Goal: Participate in discussion: Engage in conversation with other users on a specific topic

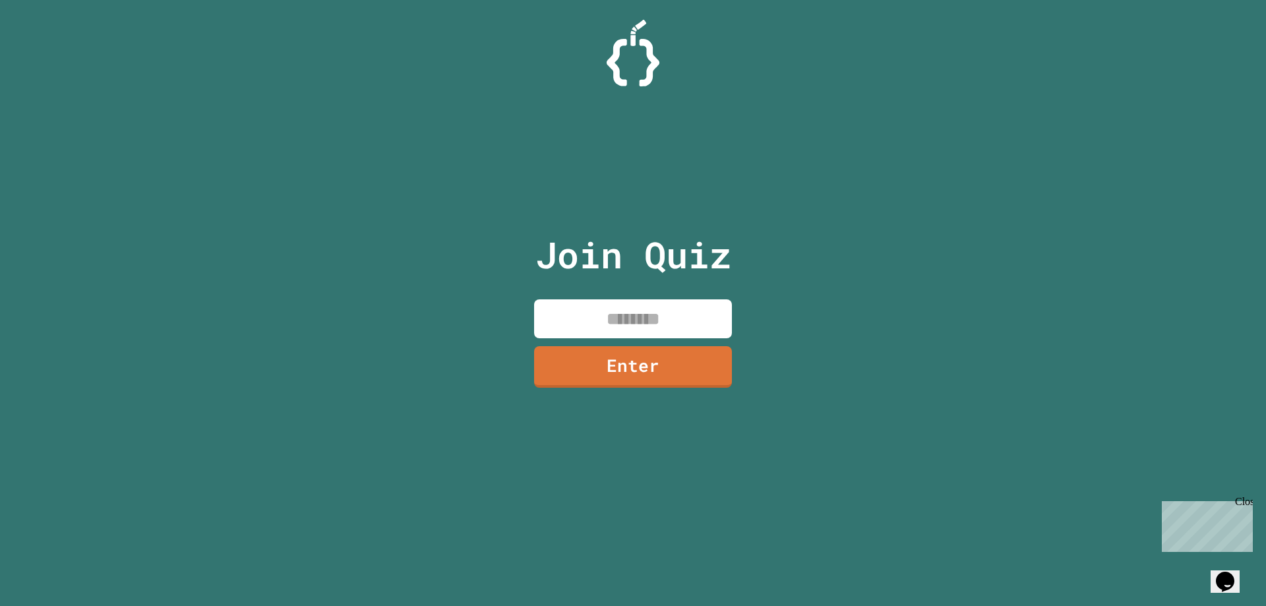
click at [693, 310] on input at bounding box center [633, 318] width 198 height 39
type input "********"
click at [631, 339] on div "Join Quiz ******** Enter" at bounding box center [633, 303] width 222 height 540
click at [638, 354] on link "Enter" at bounding box center [633, 367] width 197 height 42
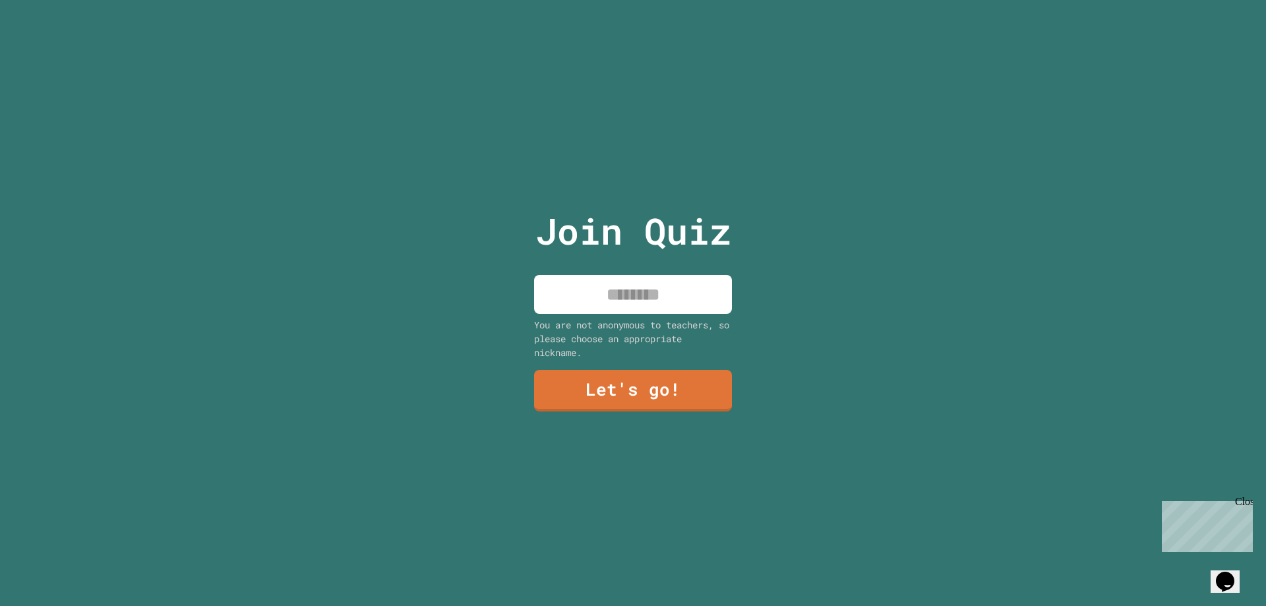
click at [631, 306] on input at bounding box center [633, 294] width 198 height 39
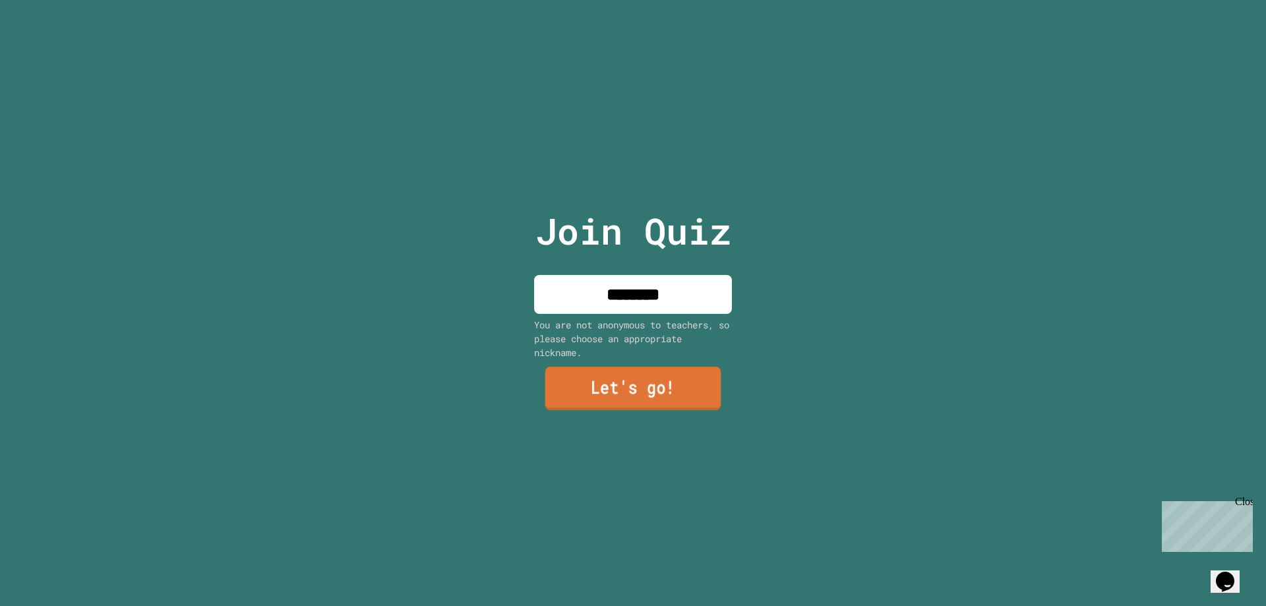
type input "********"
click at [662, 398] on link "Let's go!" at bounding box center [633, 389] width 176 height 44
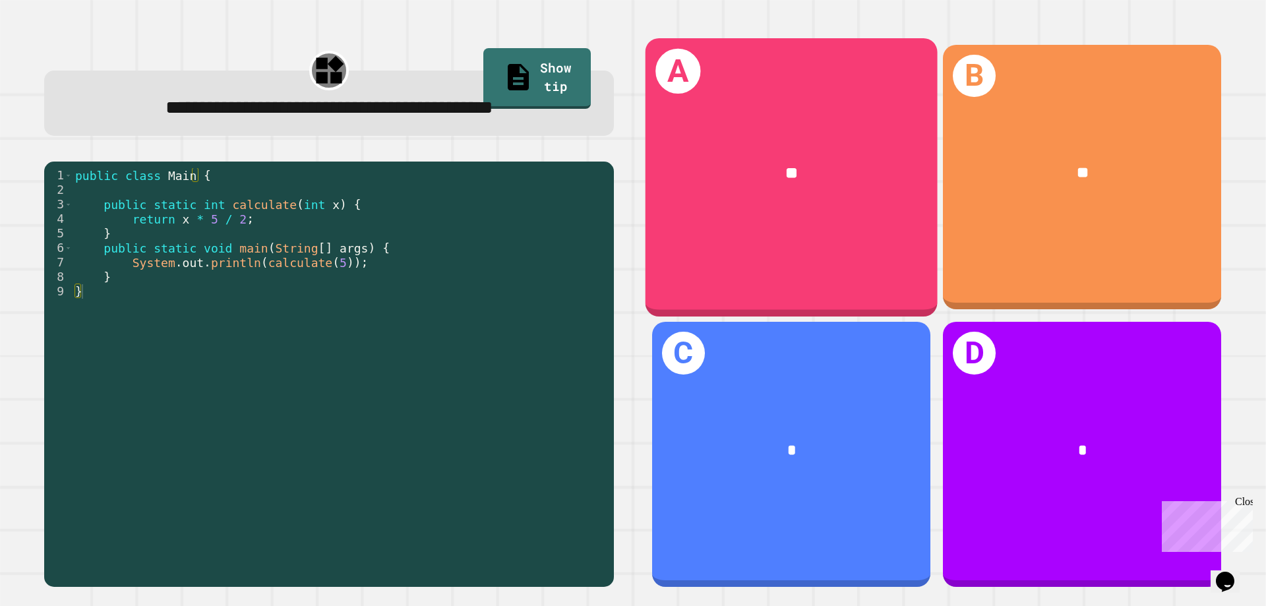
click at [714, 198] on div "**" at bounding box center [792, 173] width 292 height 88
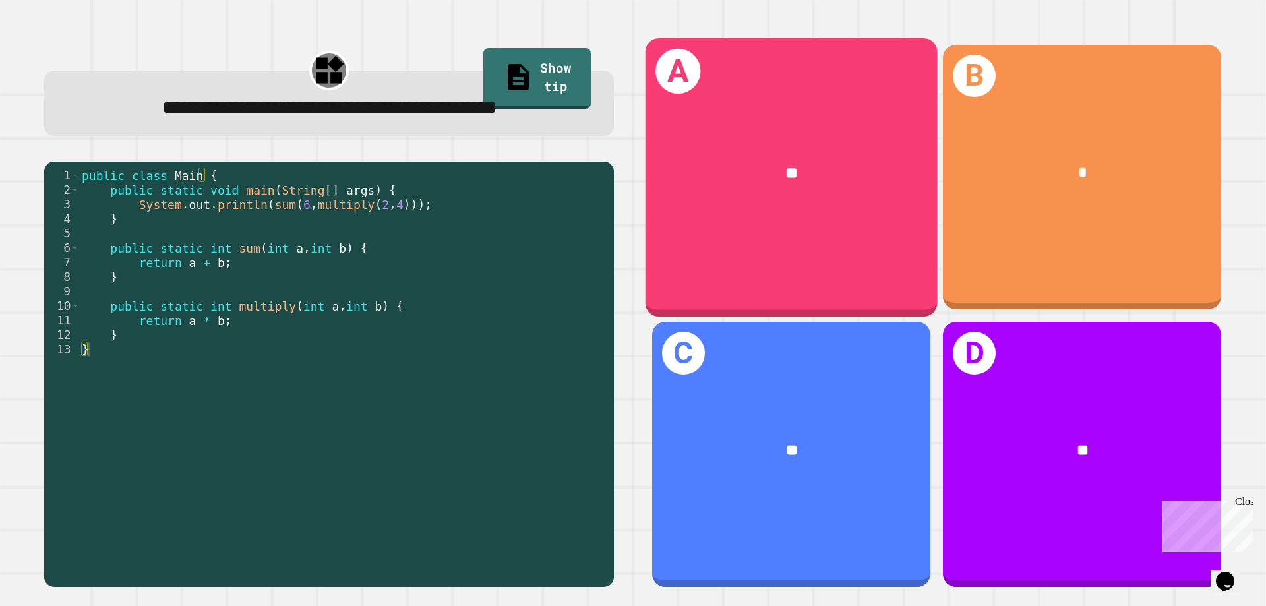
click at [726, 258] on div "A **" at bounding box center [792, 177] width 292 height 278
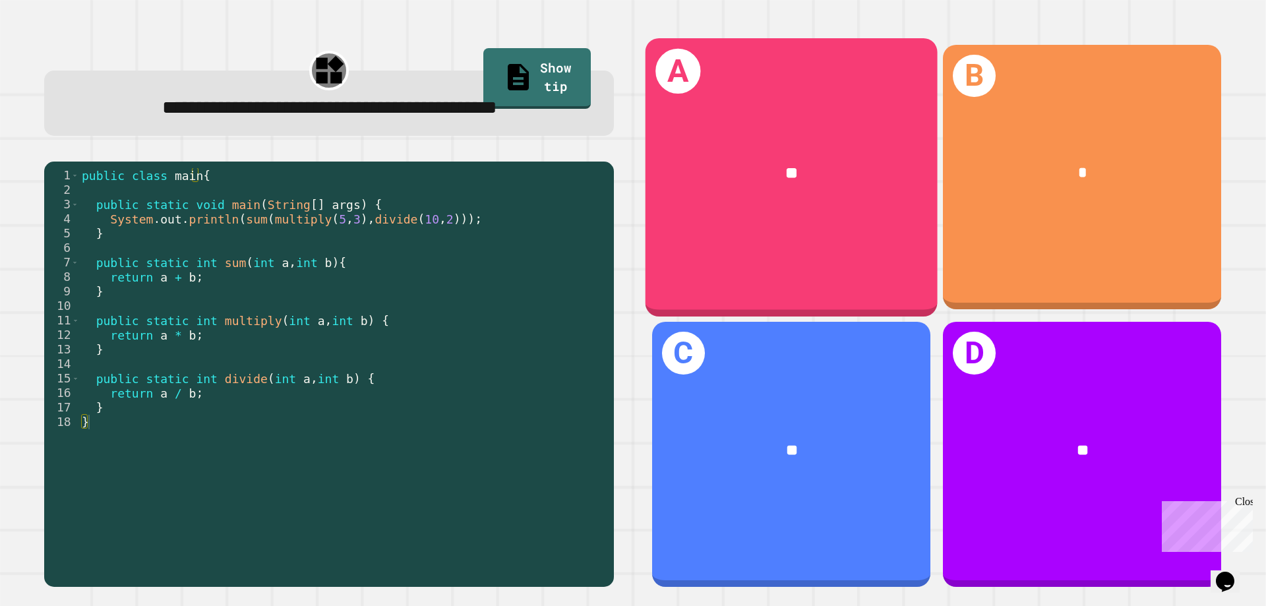
click at [728, 224] on div "A **" at bounding box center [792, 177] width 292 height 278
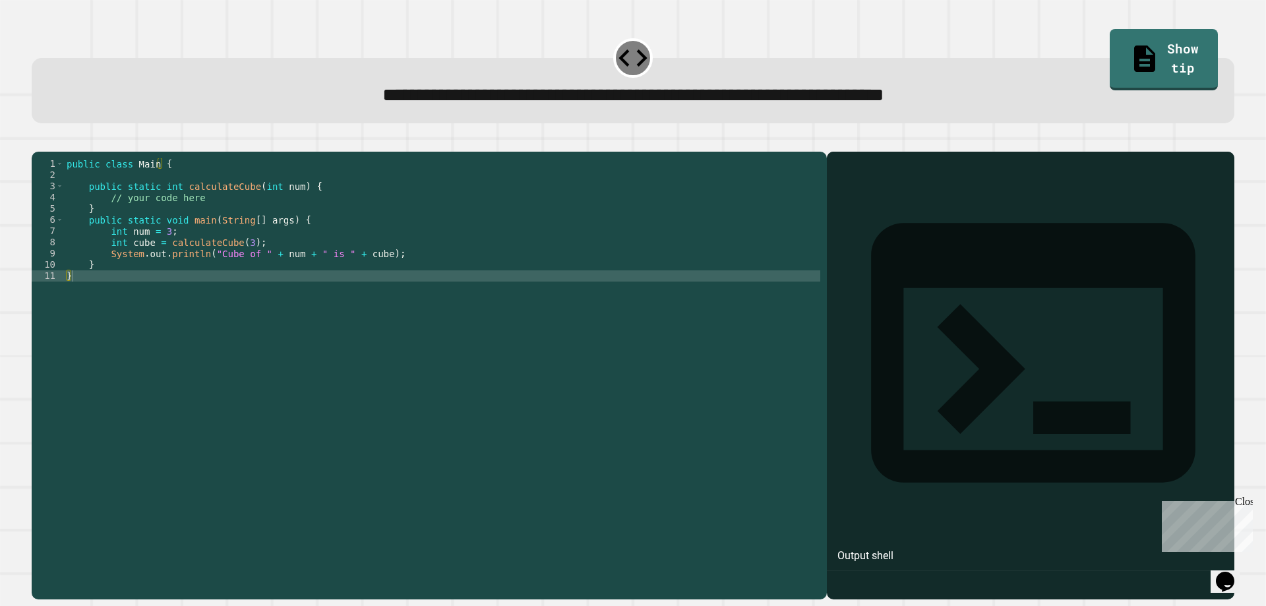
click at [616, 266] on div "public class Main { public static int calculateCube ( int num ) { // your code …" at bounding box center [442, 360] width 757 height 404
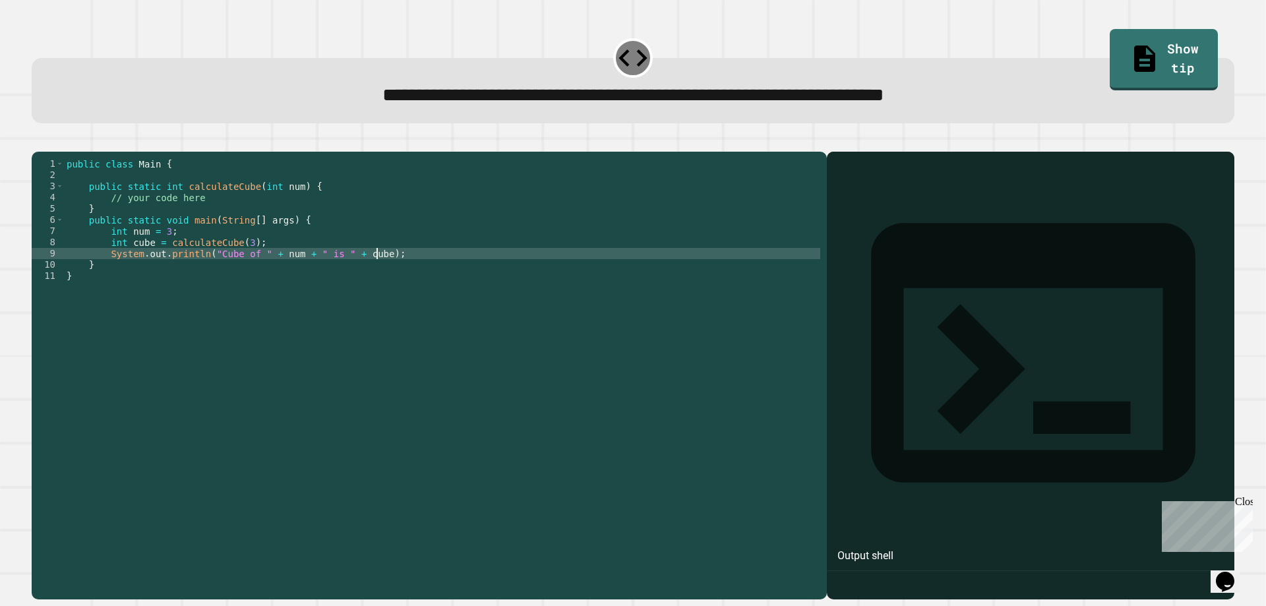
click at [602, 276] on div "public class Main { public static int calculateCube ( int num ) { // your code …" at bounding box center [442, 360] width 757 height 404
type textarea "**********"
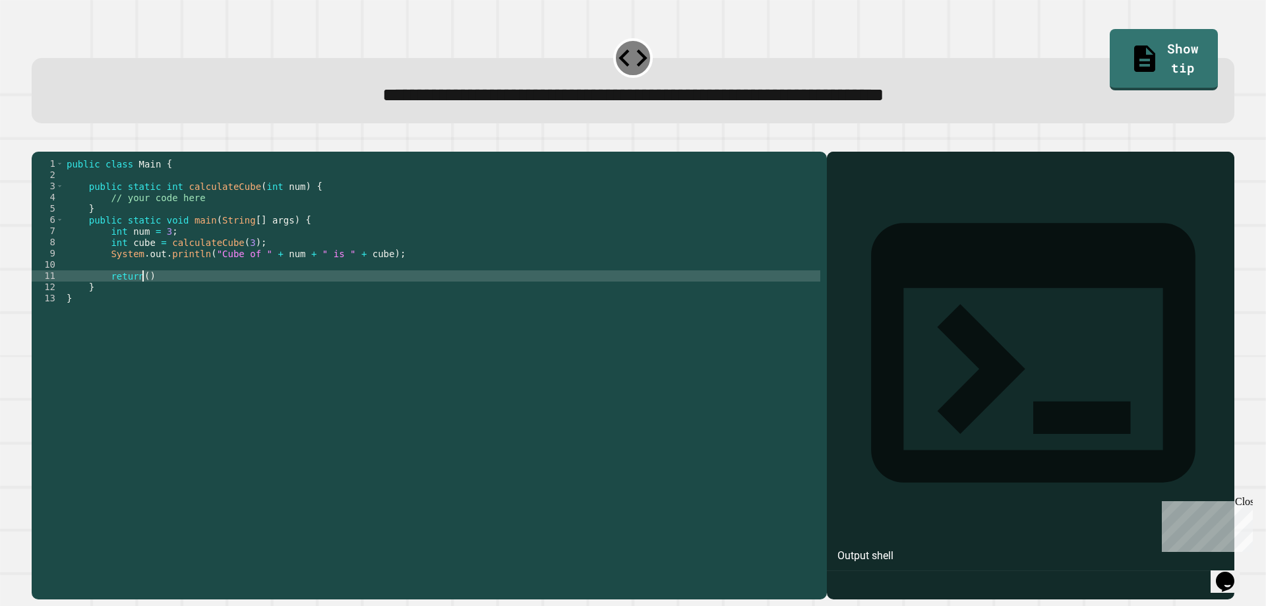
scroll to position [0, 5]
type textarea "*"
click at [496, 198] on div "public class Main { public static int calculateCube ( int num ) { // your code …" at bounding box center [442, 360] width 757 height 404
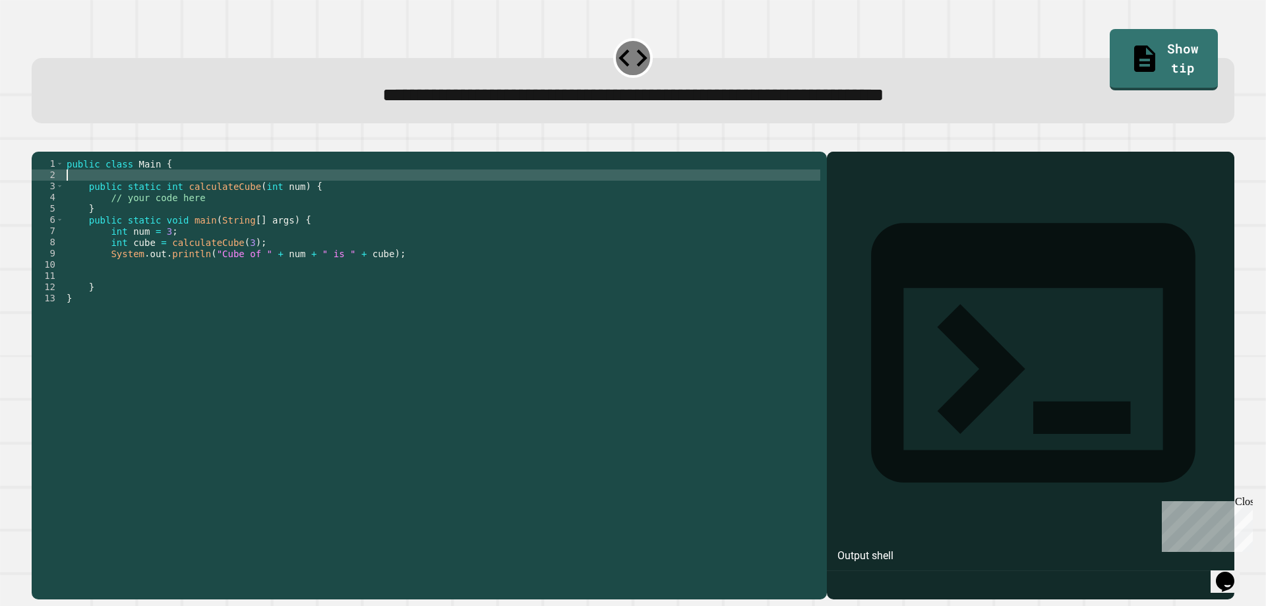
scroll to position [0, 0]
click at [489, 212] on div "public class Main { public static int calculateCube ( int num ) { // your code …" at bounding box center [442, 360] width 757 height 404
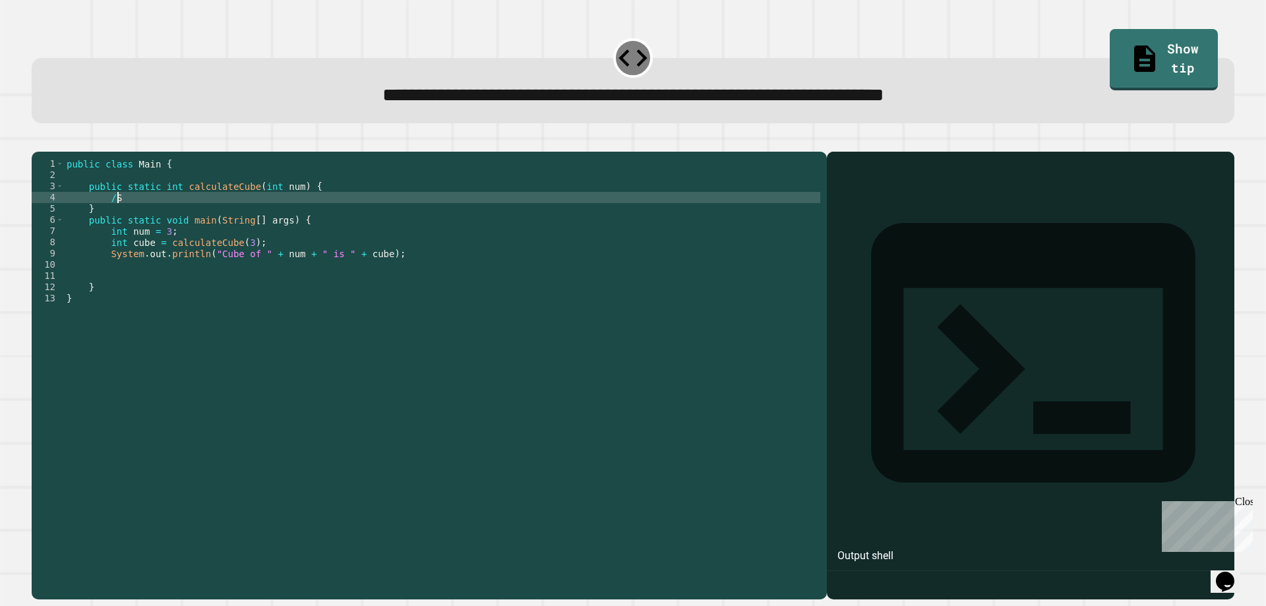
type textarea "*"
click at [280, 214] on div "public class Main { public static int calculateCube ( int num ) { System . out …" at bounding box center [442, 360] width 757 height 404
drag, startPoint x: 189, startPoint y: 204, endPoint x: 214, endPoint y: 218, distance: 29.0
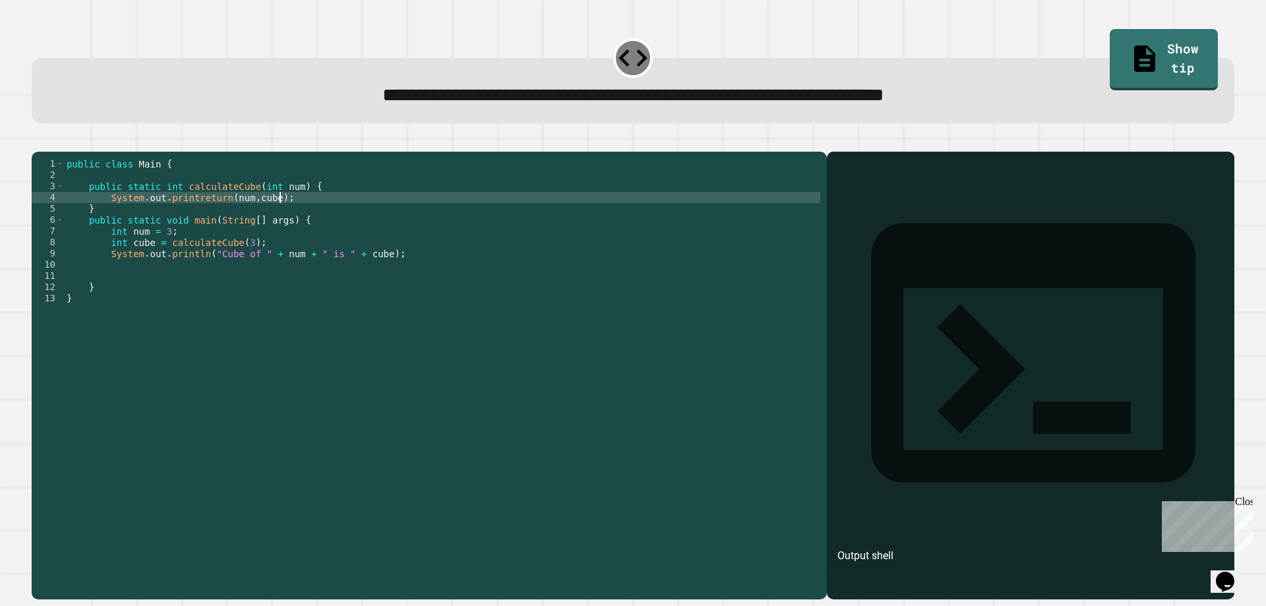
click at [189, 204] on div "public class Main { public static int calculateCube ( int num ) { System . out …" at bounding box center [442, 360] width 757 height 404
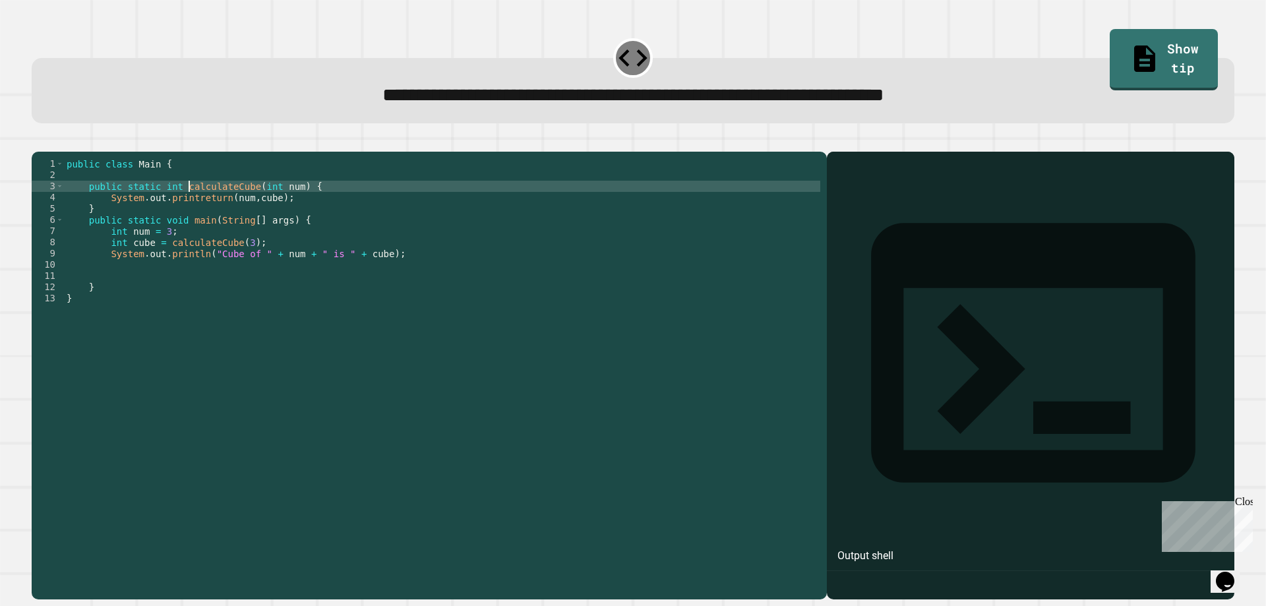
drag, startPoint x: 214, startPoint y: 221, endPoint x: 204, endPoint y: 222, distance: 9.3
click at [212, 222] on div "public class Main { public static int calculateCube ( int num ) { System . out …" at bounding box center [442, 360] width 757 height 404
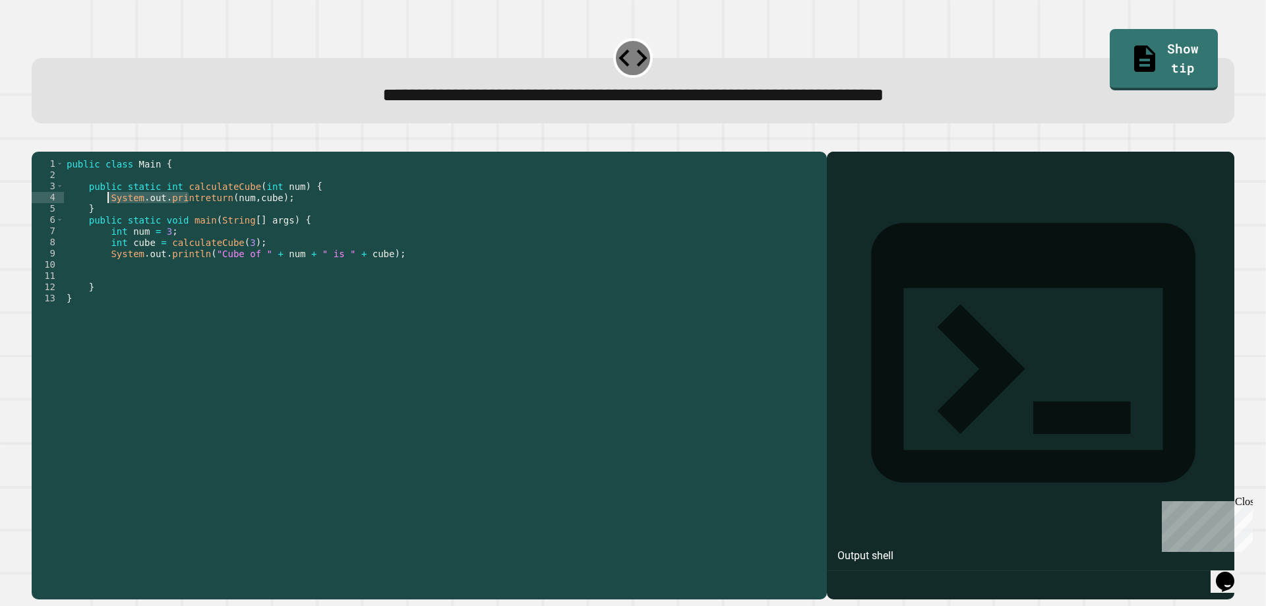
drag, startPoint x: 186, startPoint y: 220, endPoint x: 107, endPoint y: 219, distance: 79.2
click at [107, 219] on div "public class Main { public static int calculateCube ( int num ) { System . out …" at bounding box center [442, 360] width 757 height 404
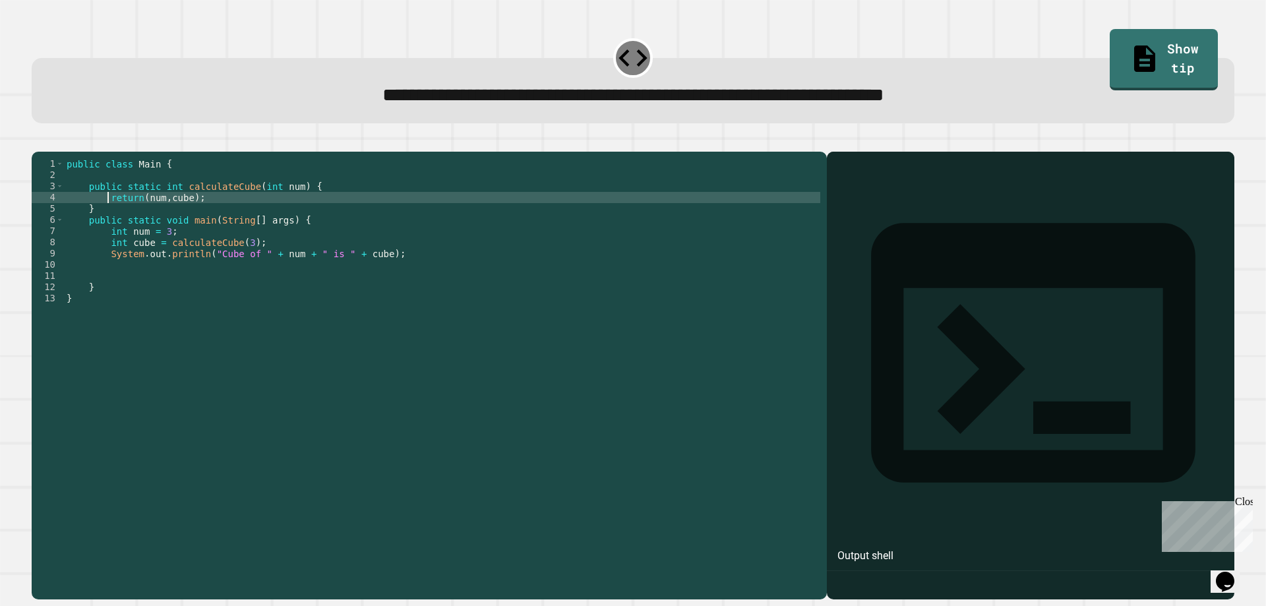
click at [268, 220] on div "public class Main { public static int calculateCube ( int num ) { return ( num …" at bounding box center [442, 360] width 757 height 404
click at [206, 220] on div "public class Main { public static int calculateCube ( int num ) { return ( num …" at bounding box center [442, 360] width 757 height 404
click at [152, 219] on div "public class Main { public static int calculateCube ( int num ) { return ( num …" at bounding box center [442, 360] width 757 height 404
click at [132, 220] on div "public class Main { public static int calculateCube ( int num ) { return ( num …" at bounding box center [442, 360] width 757 height 404
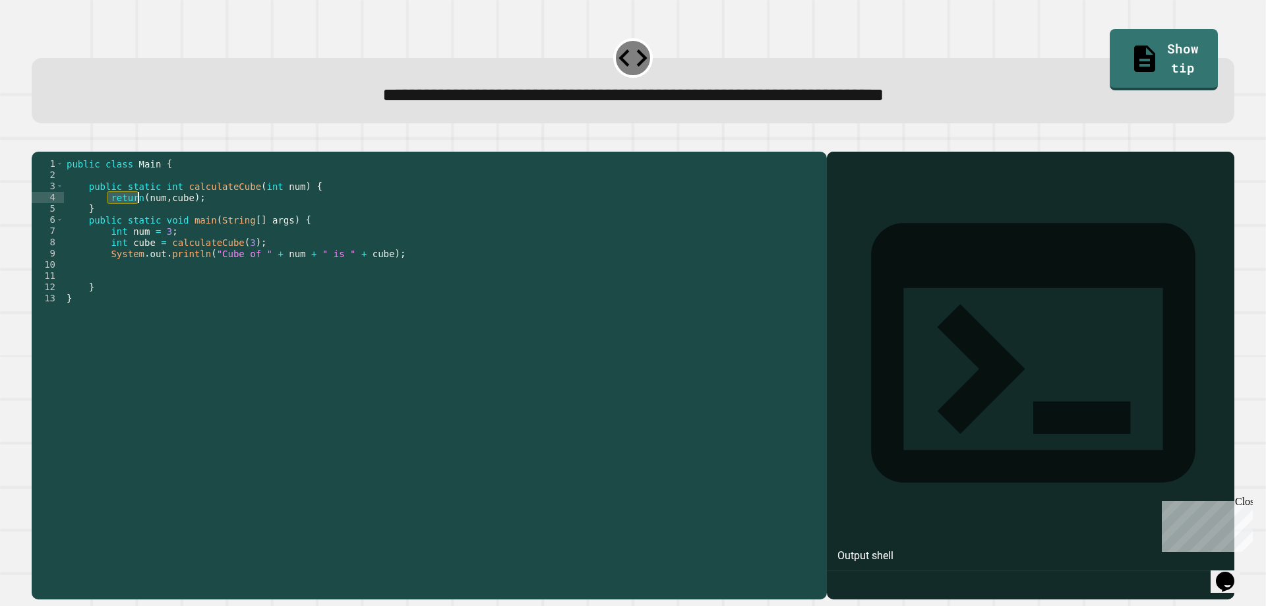
click at [133, 220] on div "public class Main { public static int calculateCube ( int num ) { return ( num …" at bounding box center [442, 360] width 757 height 404
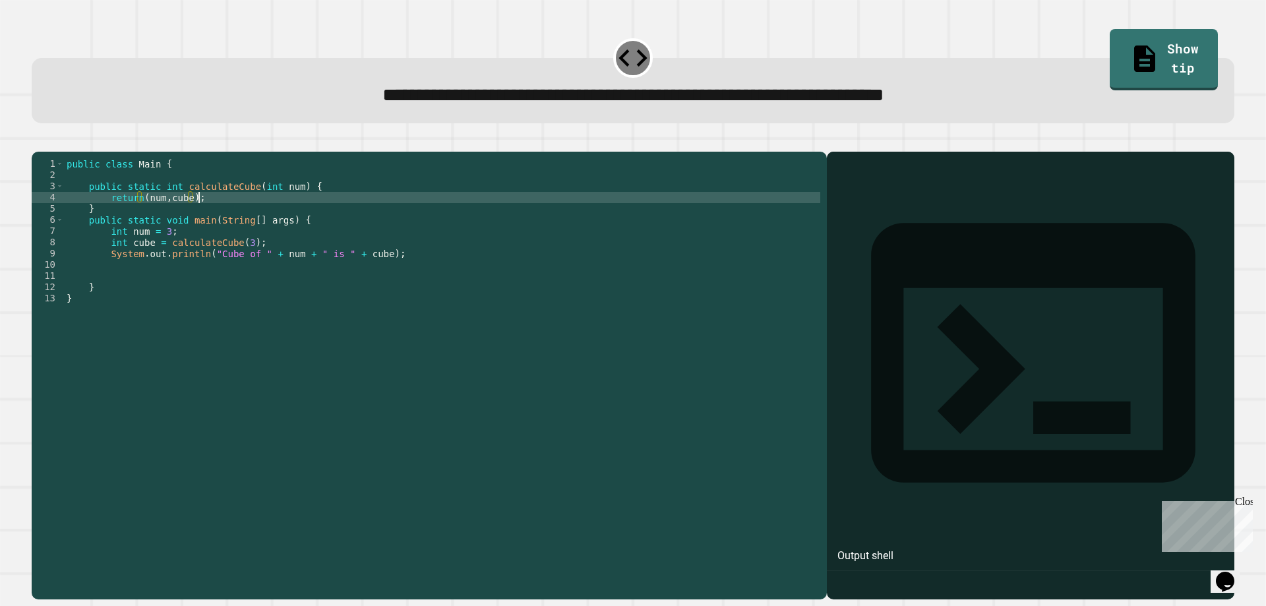
click at [202, 212] on div "public class Main { public static int calculateCube ( int num ) { return ( num …" at bounding box center [442, 360] width 757 height 404
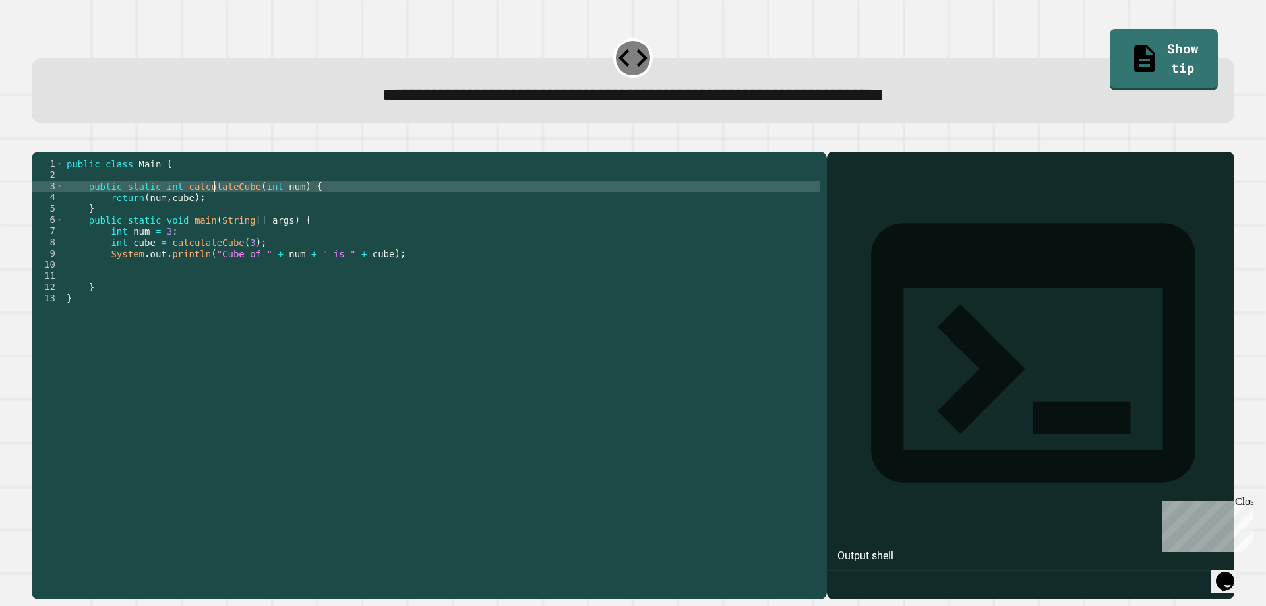
click at [216, 207] on div "public class Main { public static int calculateCube ( int num ) { return ( num …" at bounding box center [442, 360] width 757 height 404
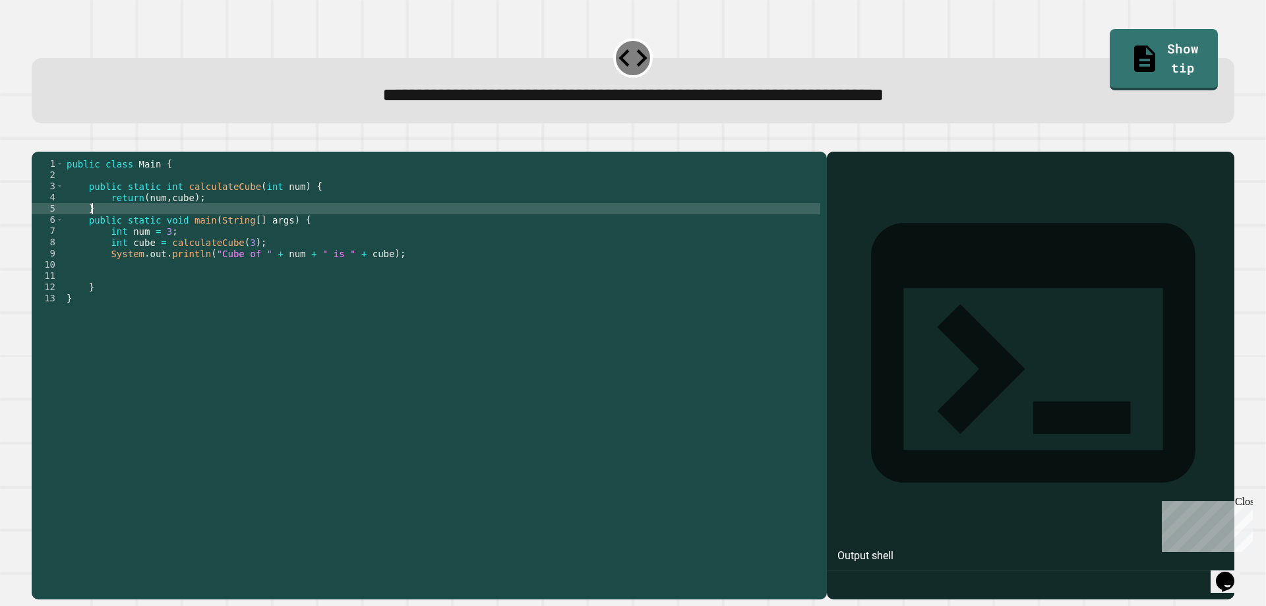
click at [225, 224] on div "public class Main { public static int calculateCube ( int num ) { return ( num …" at bounding box center [442, 360] width 757 height 404
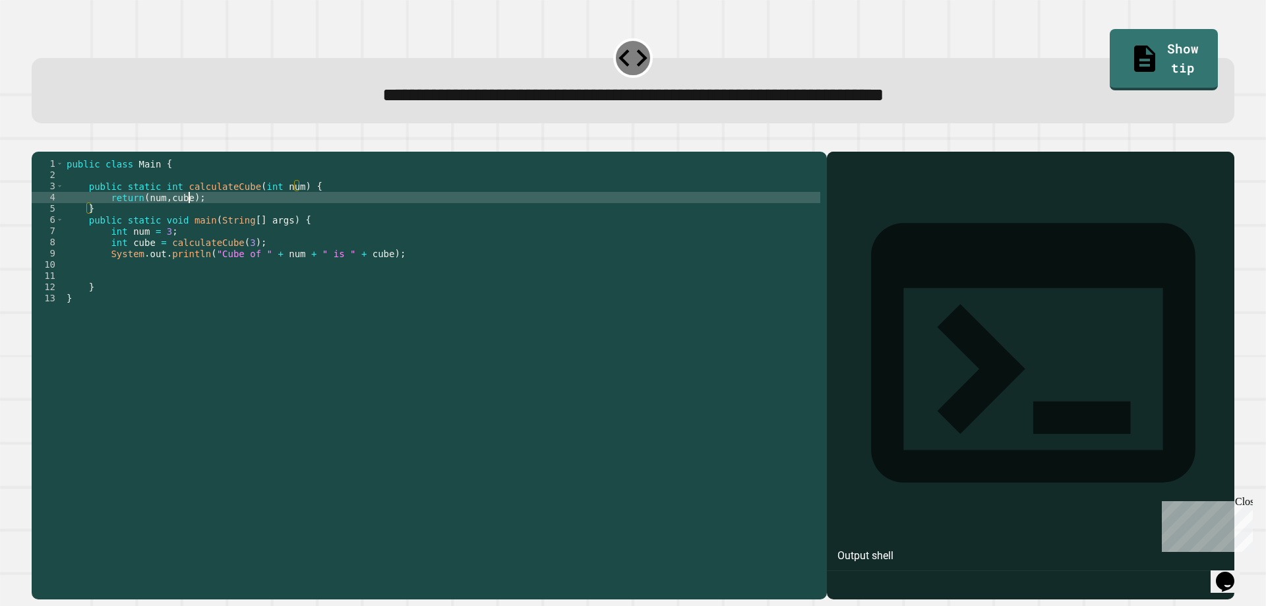
click at [187, 212] on div "public class Main { public static int calculateCube ( int num ) { return ( num …" at bounding box center [442, 360] width 757 height 404
click at [50, 153] on icon "button" at bounding box center [47, 148] width 7 height 9
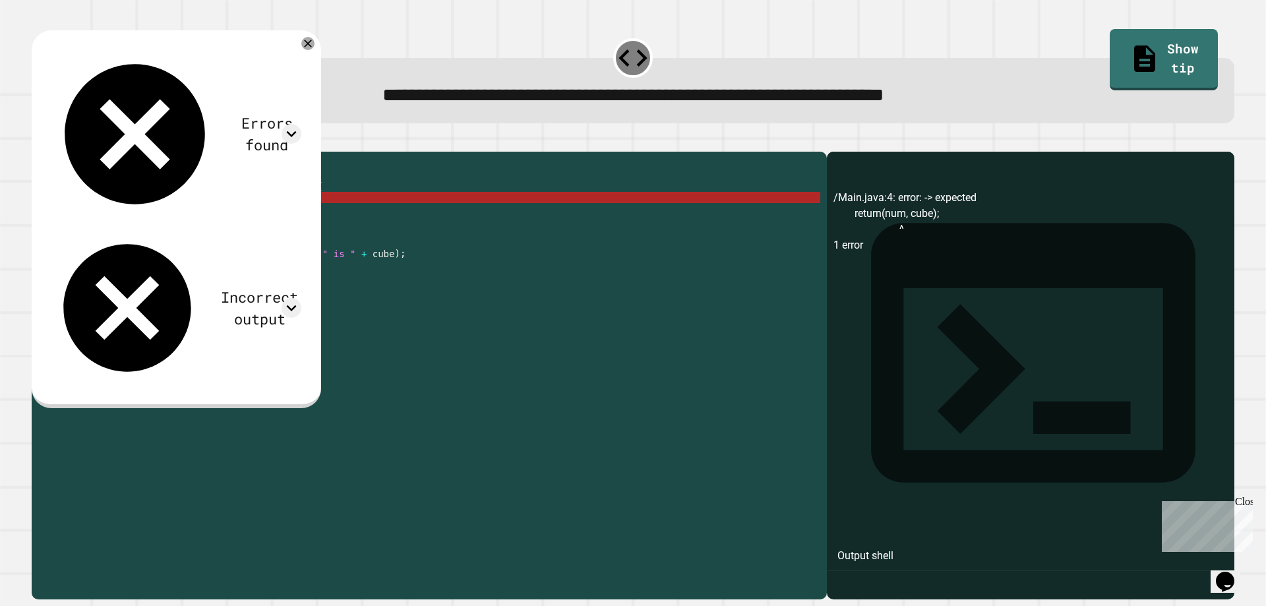
click at [165, 216] on div "public class Main { public static int calculateCube ( int num ) { return ( num …" at bounding box center [442, 360] width 757 height 404
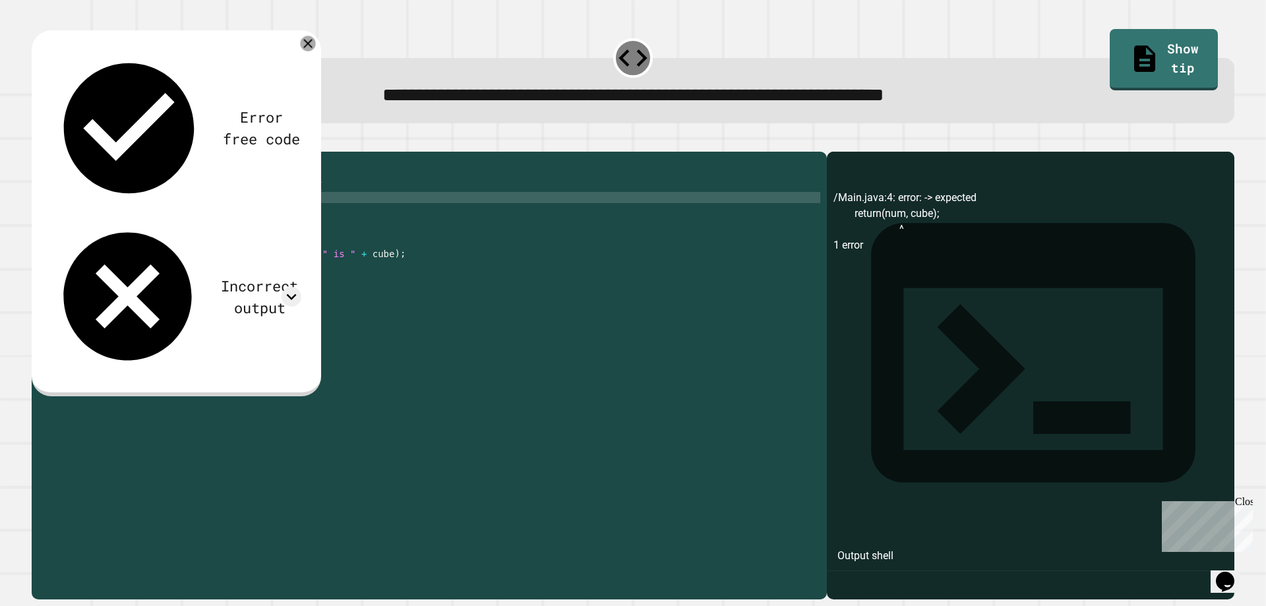
click at [315, 46] on icon at bounding box center [307, 43] width 15 height 15
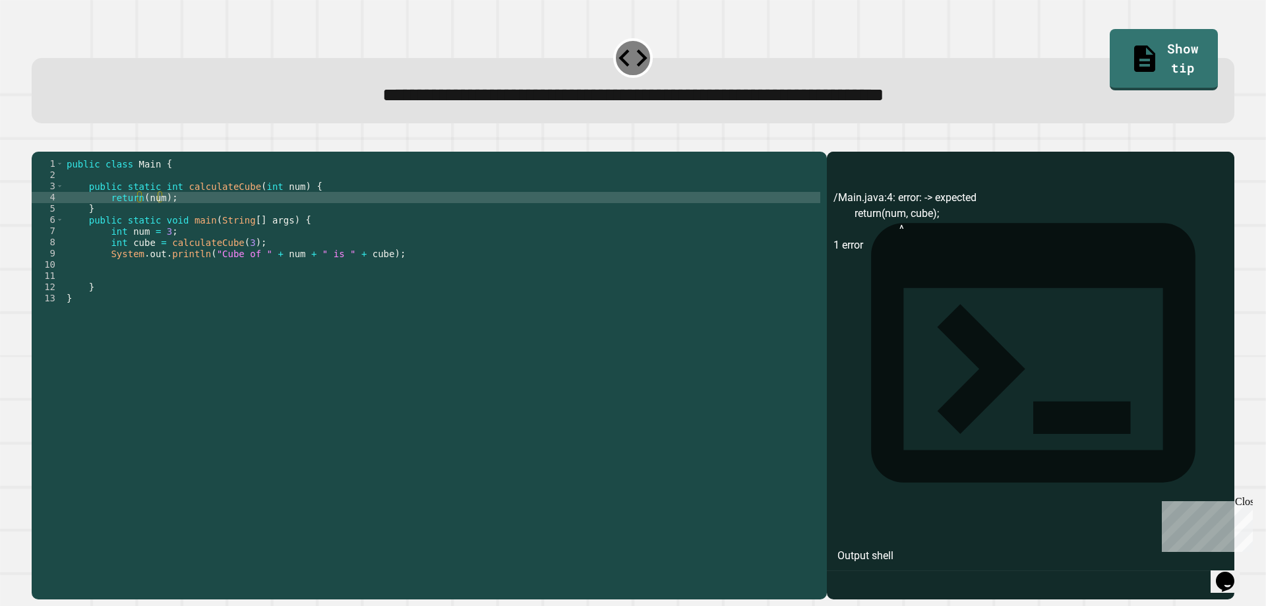
click at [38, 141] on button "button" at bounding box center [38, 141] width 0 height 0
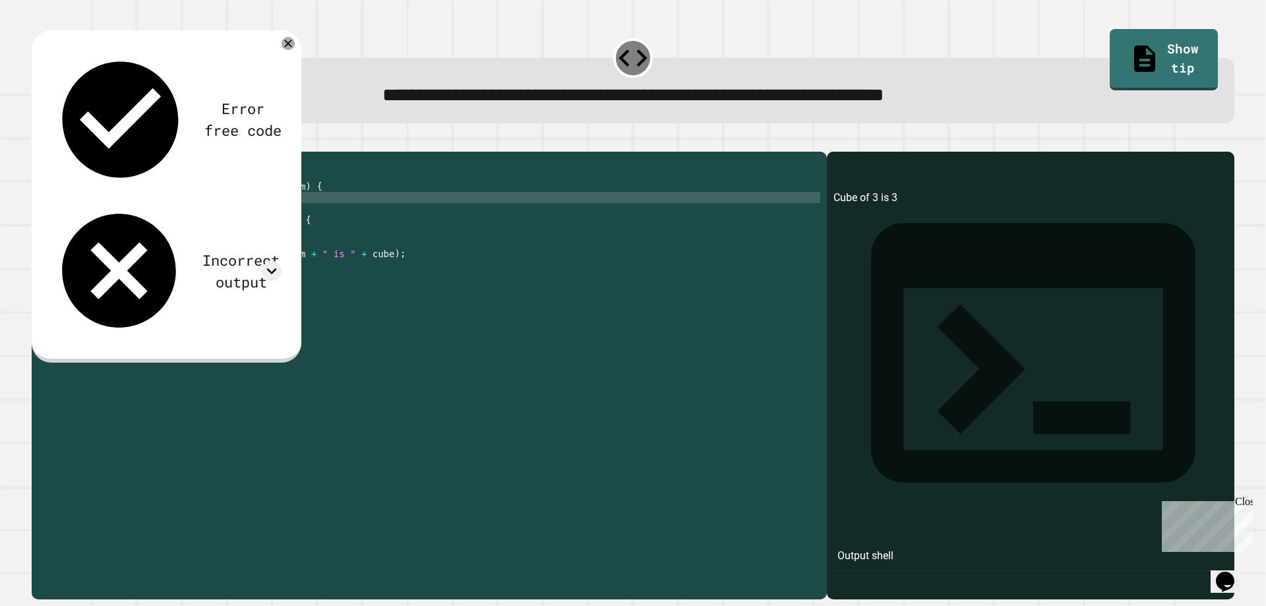
click at [159, 215] on div "public class Main { public static int calculateCube ( int num ) { return ( num …" at bounding box center [442, 360] width 757 height 404
click at [38, 141] on button "button" at bounding box center [38, 141] width 0 height 0
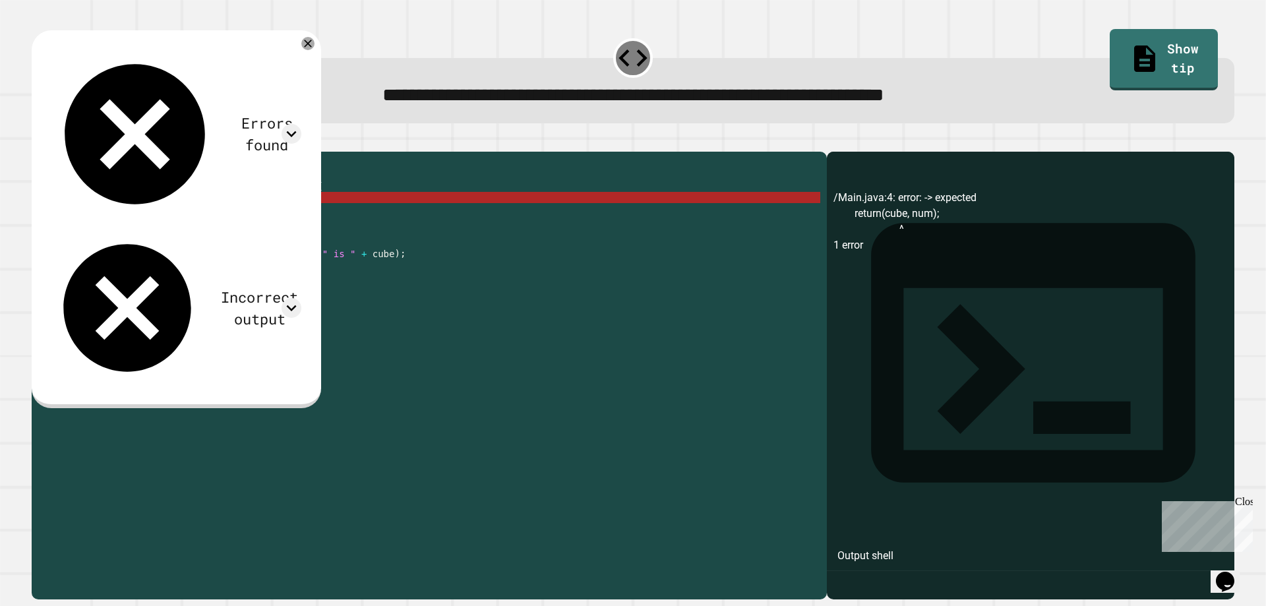
click at [189, 218] on div "public class Main { public static int calculateCube ( int num ) { return ( cube…" at bounding box center [442, 360] width 757 height 404
click at [174, 219] on div "public class Main { public static int calculateCube ( int num ) { return ( cube…" at bounding box center [442, 360] width 757 height 404
drag, startPoint x: 174, startPoint y: 219, endPoint x: 148, endPoint y: 220, distance: 25.7
click at [148, 220] on div "public class Main { public static int calculateCube ( int num ) { return ( cube…" at bounding box center [442, 360] width 757 height 404
click at [166, 220] on div "public class Main { public static int calculateCube ( int num ) { return ( cube…" at bounding box center [442, 348] width 757 height 381
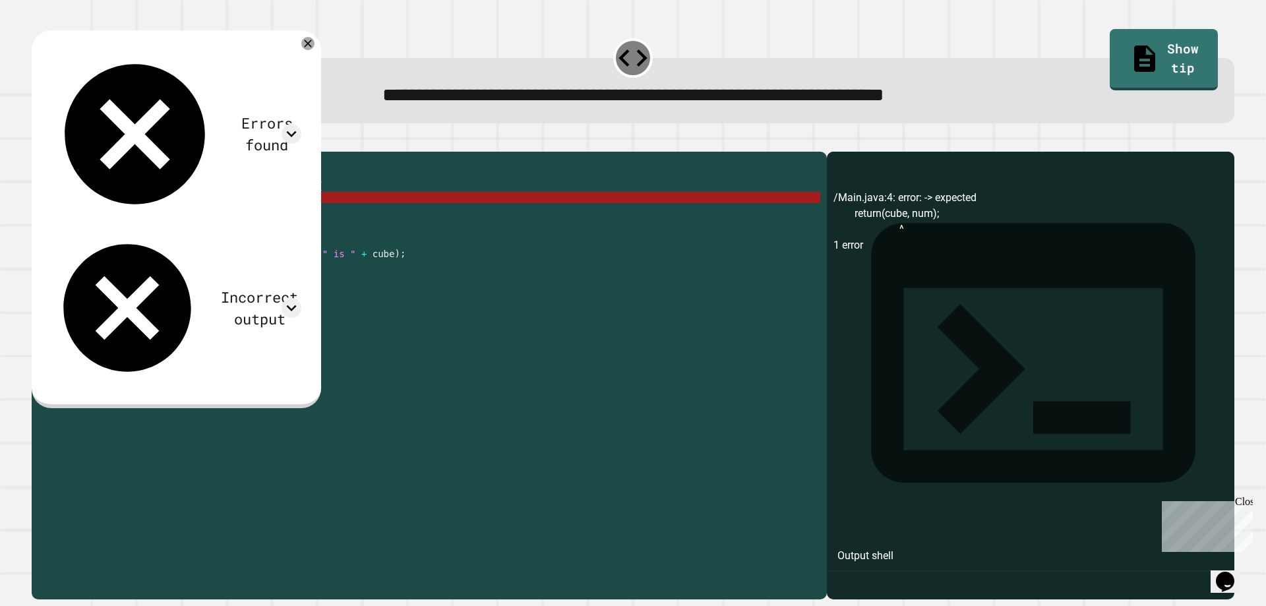
drag, startPoint x: 180, startPoint y: 218, endPoint x: 142, endPoint y: 218, distance: 37.6
click at [142, 218] on div "public class Main { public static int calculateCube ( int num ) { return ( cube…" at bounding box center [442, 360] width 757 height 404
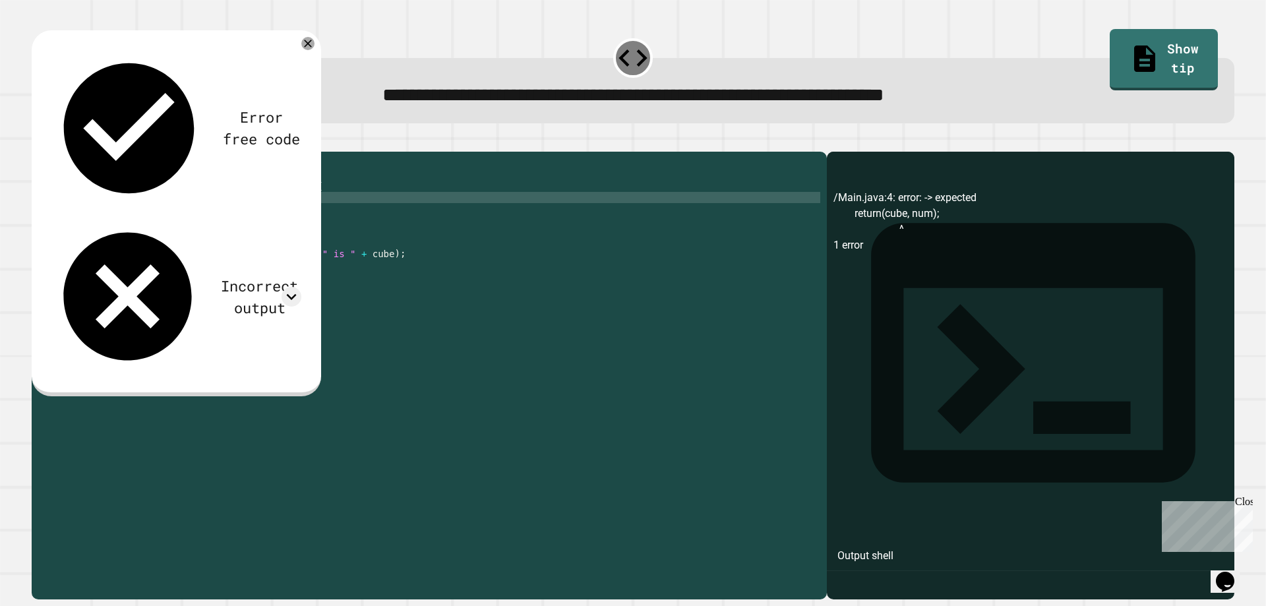
scroll to position [0, 7]
click at [38, 141] on button "button" at bounding box center [38, 141] width 0 height 0
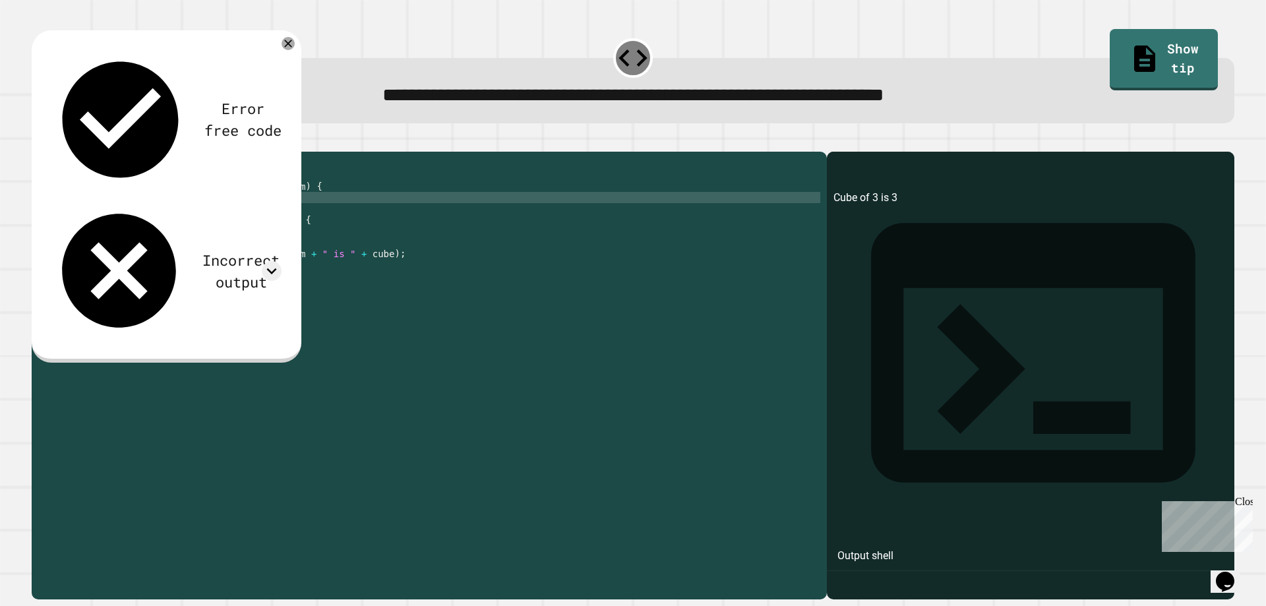
scroll to position [0, 1]
click at [206, 224] on div "public class Main { public static int calculateCube ( int num ) { return ( num …" at bounding box center [442, 360] width 757 height 404
click at [114, 212] on div "public class Main { public static int calculateCube ( int num ) { return ( num …" at bounding box center [442, 360] width 757 height 404
click at [153, 216] on div "public class Main { public static int calculateCube ( int num ) { return ( num …" at bounding box center [442, 360] width 757 height 404
click at [160, 216] on div "public class Main { public static int calculateCube ( int num ) { return ( num …" at bounding box center [442, 360] width 757 height 404
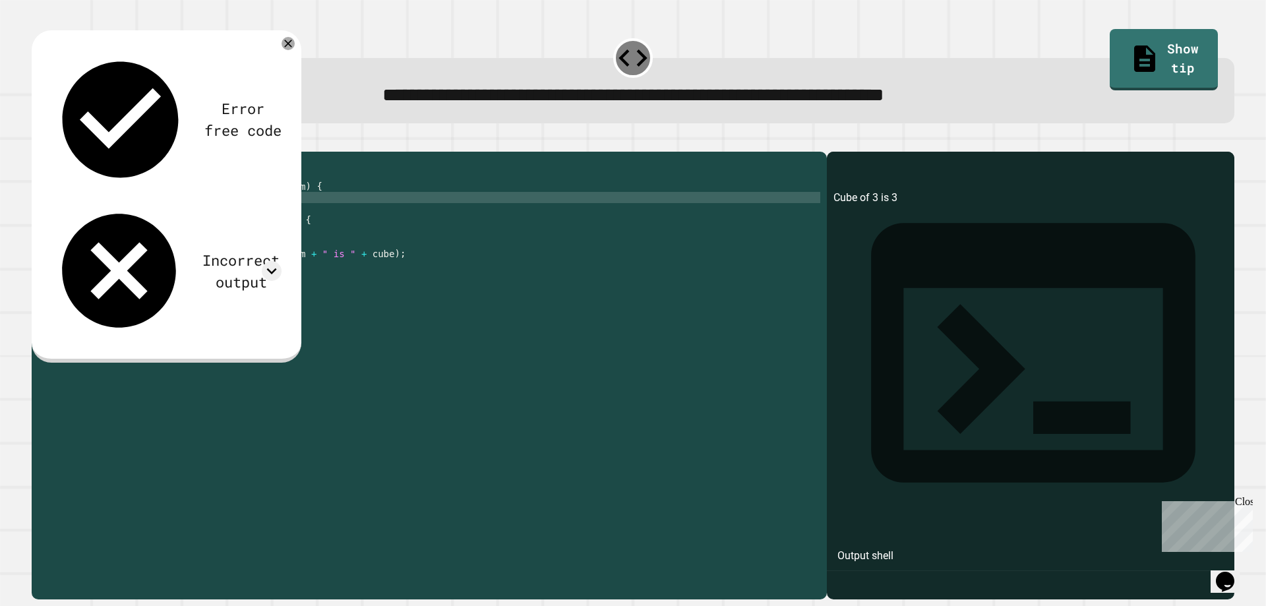
scroll to position [0, 7]
type textarea "**********"
click at [294, 46] on icon at bounding box center [288, 44] width 16 height 16
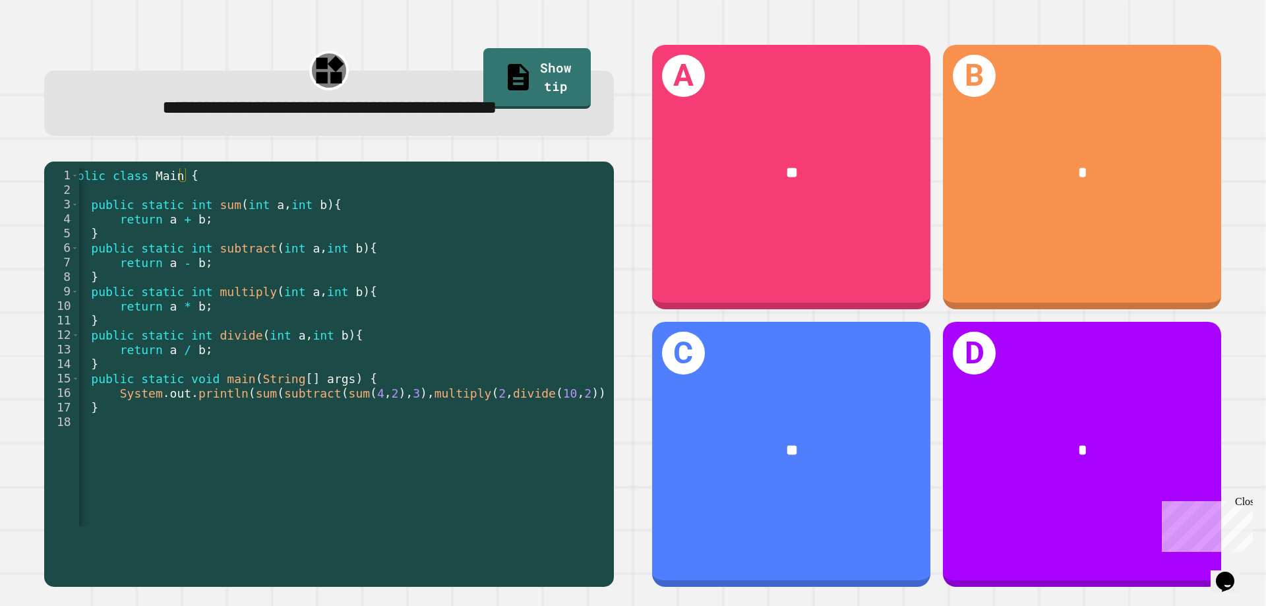
scroll to position [0, 35]
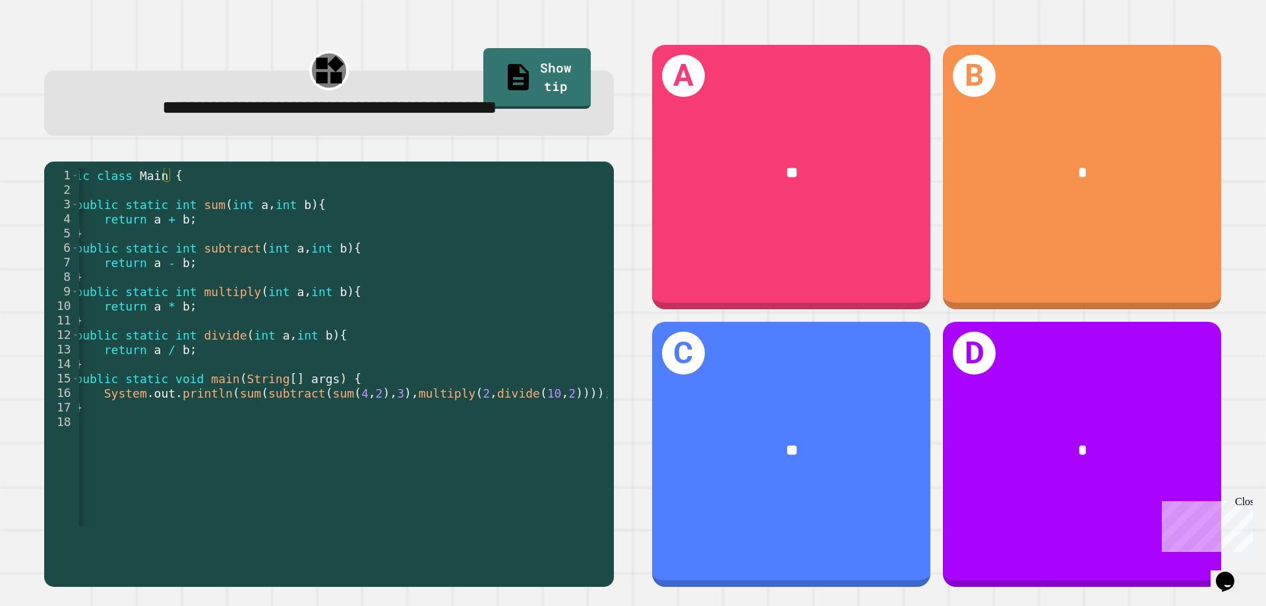
click at [402, 430] on div "public class Main { public static int sum ( int a , int b ) { return a + b ; } …" at bounding box center [320, 356] width 553 height 377
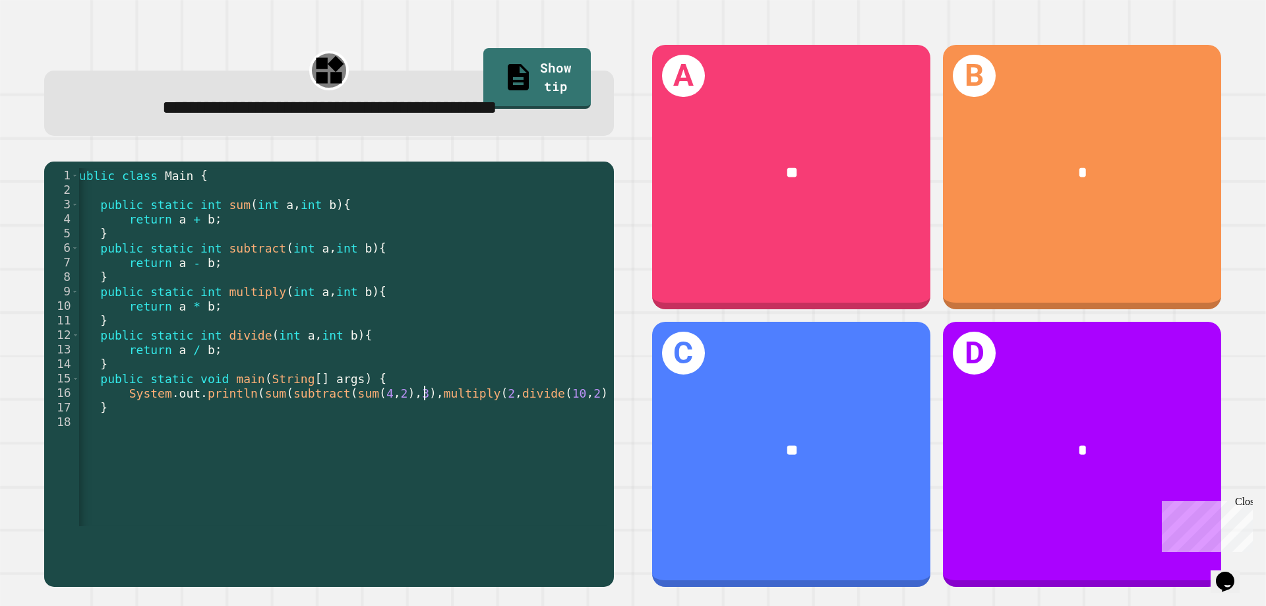
scroll to position [0, 0]
drag, startPoint x: 452, startPoint y: 549, endPoint x: 462, endPoint y: 549, distance: 10.6
click at [462, 526] on div at bounding box center [355, 519] width 553 height 13
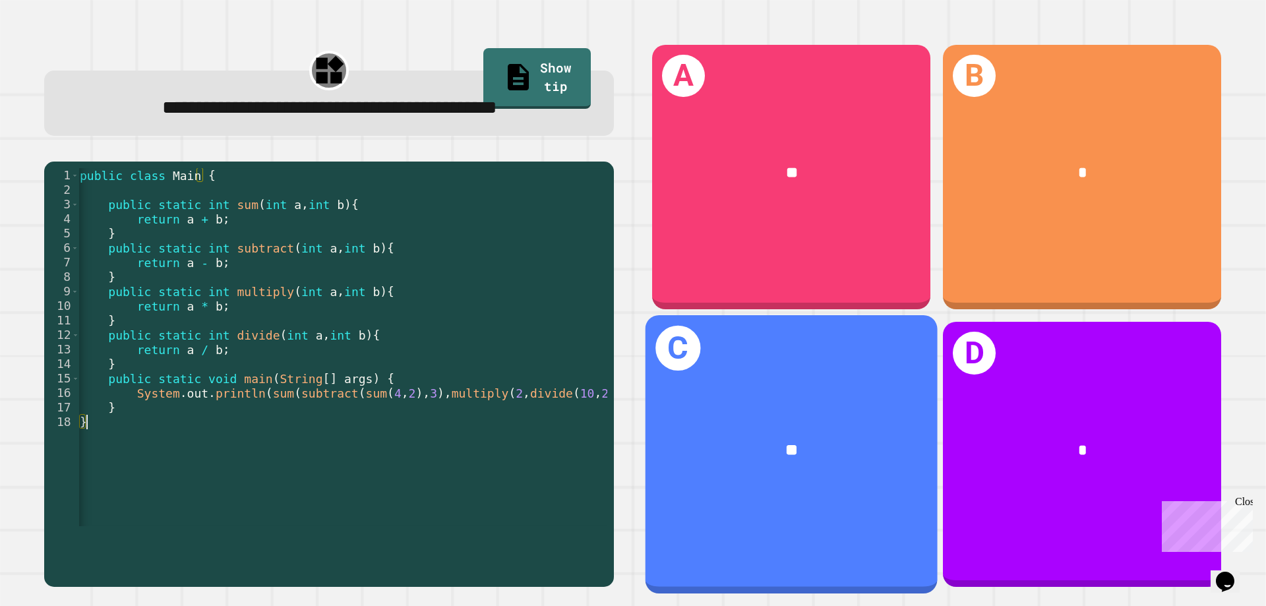
click at [687, 449] on div "**" at bounding box center [792, 451] width 228 height 24
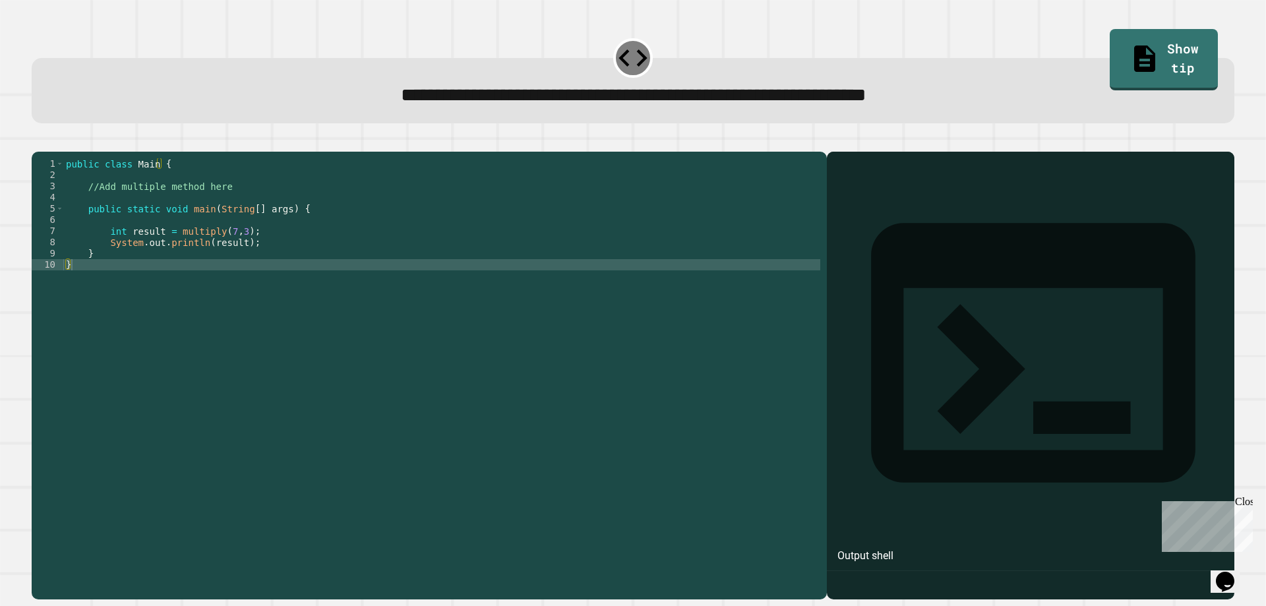
click at [423, 199] on div "public class Main { //Add multiple method here public static void main ( String…" at bounding box center [441, 360] width 757 height 404
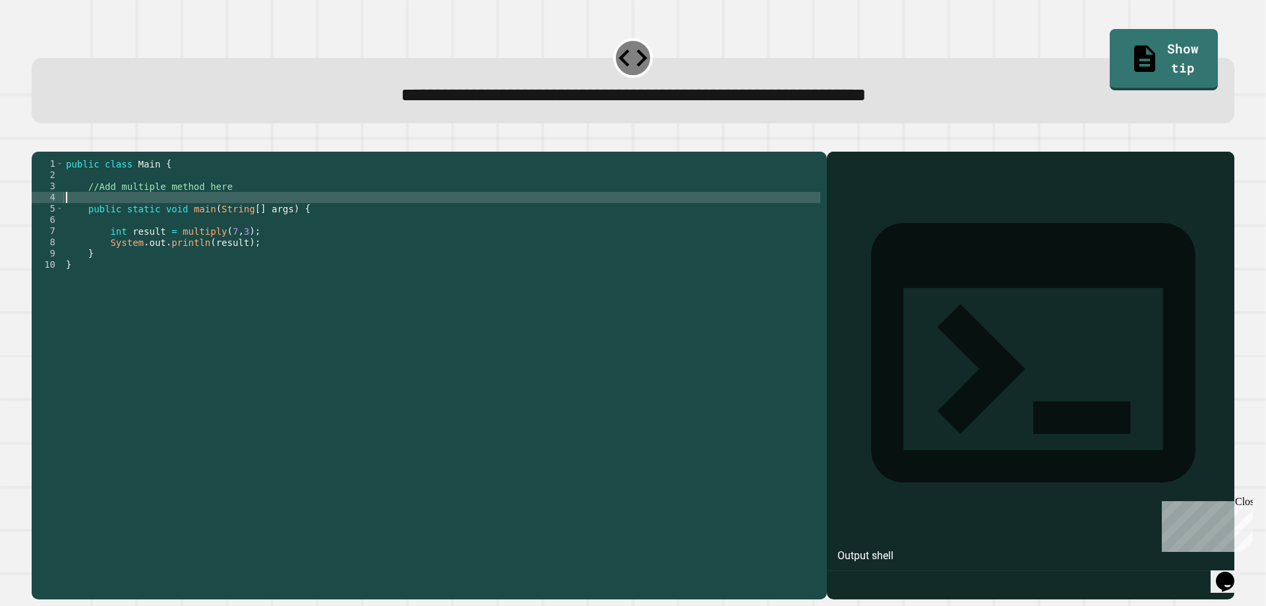
click at [419, 212] on div "public class Main { //Add multiple method here public static void main ( String…" at bounding box center [441, 360] width 757 height 404
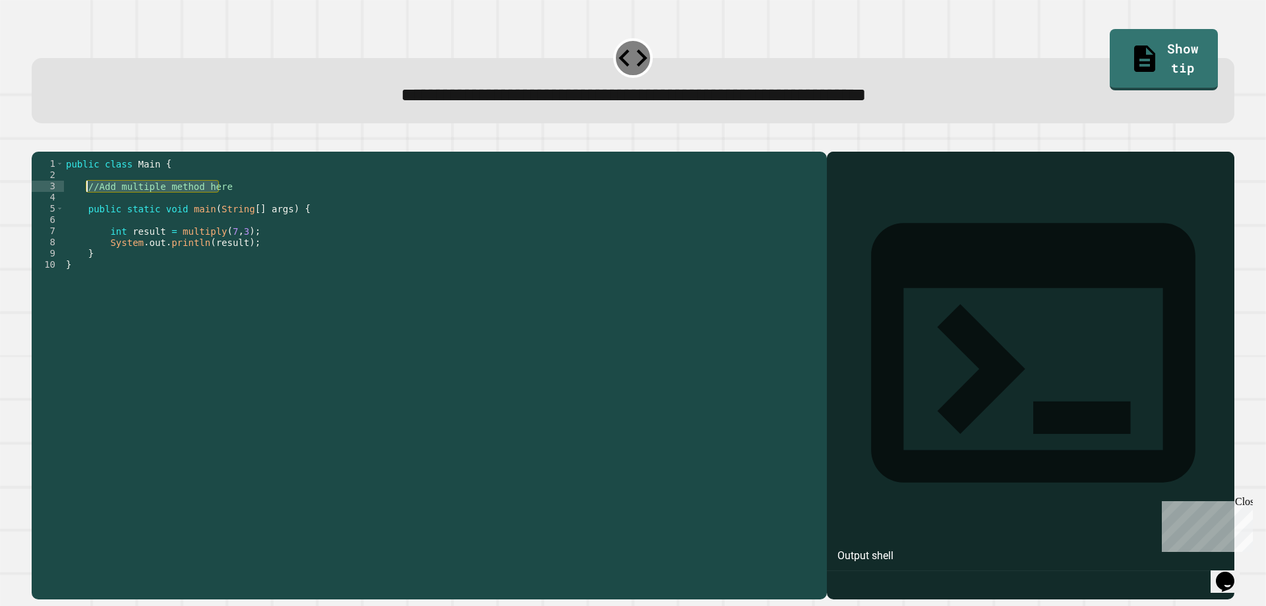
drag, startPoint x: 418, startPoint y: 208, endPoint x: 86, endPoint y: 208, distance: 331.8
click at [86, 208] on div "public class Main { //Add multiple method here public static void main ( String…" at bounding box center [441, 360] width 757 height 404
type textarea "*"
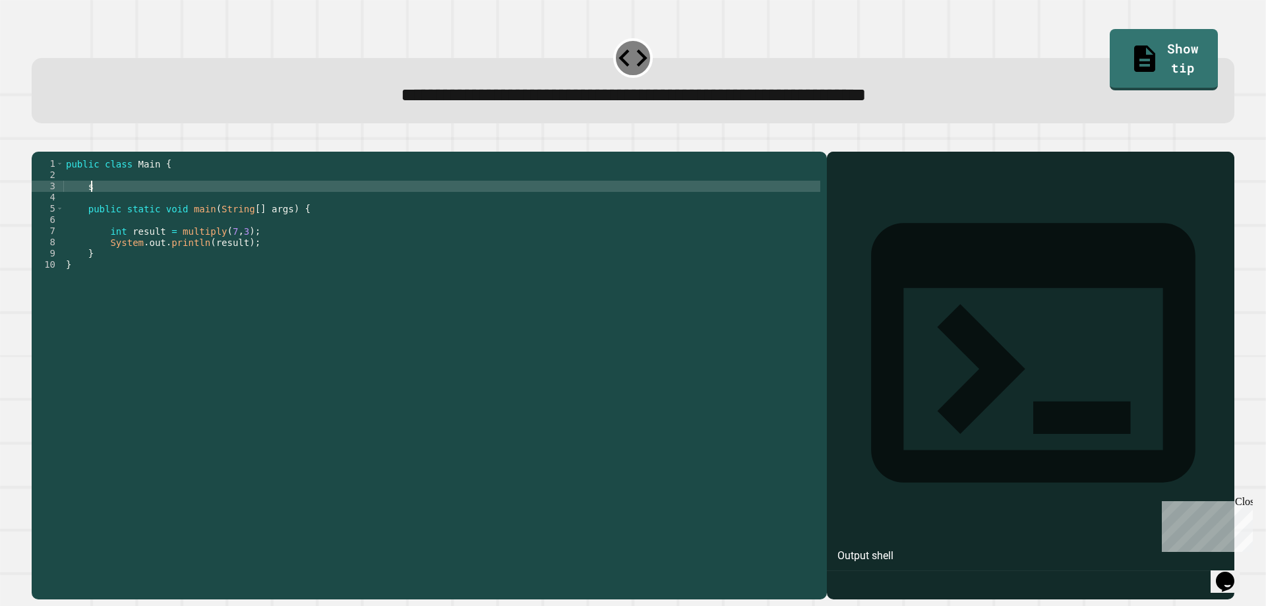
scroll to position [0, 1]
click at [193, 188] on div "public class Main { public static void main ( String [ ] args ) { int result = …" at bounding box center [441, 360] width 757 height 404
click at [156, 186] on div "public class Main { //Add multiple method here public static void main ( String…" at bounding box center [441, 360] width 757 height 404
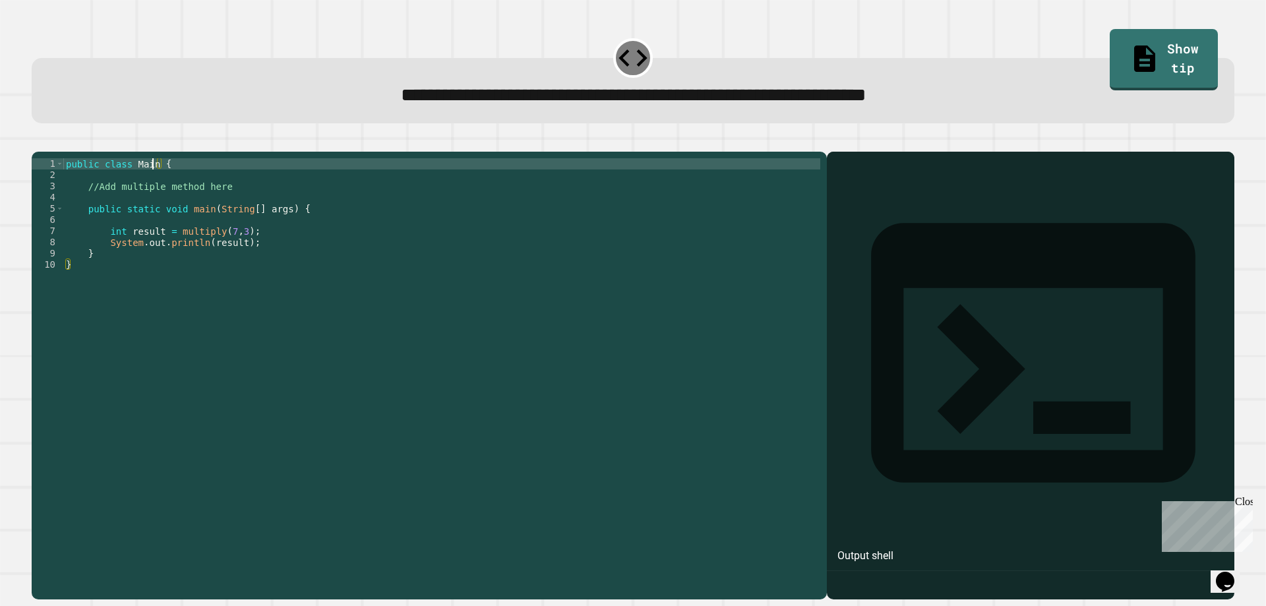
click at [154, 185] on div "public class Main { //Add multiple method here public static void main ( String…" at bounding box center [441, 360] width 757 height 404
click at [125, 183] on div "public class Main { //Add multiple method here public static void main ( String…" at bounding box center [441, 360] width 757 height 404
click at [154, 184] on div "public class Main { //Add multiple method here public static void main ( String…" at bounding box center [441, 360] width 757 height 404
click at [158, 184] on div "public class Main { //Add multiple method here public static void main ( String…" at bounding box center [441, 360] width 757 height 404
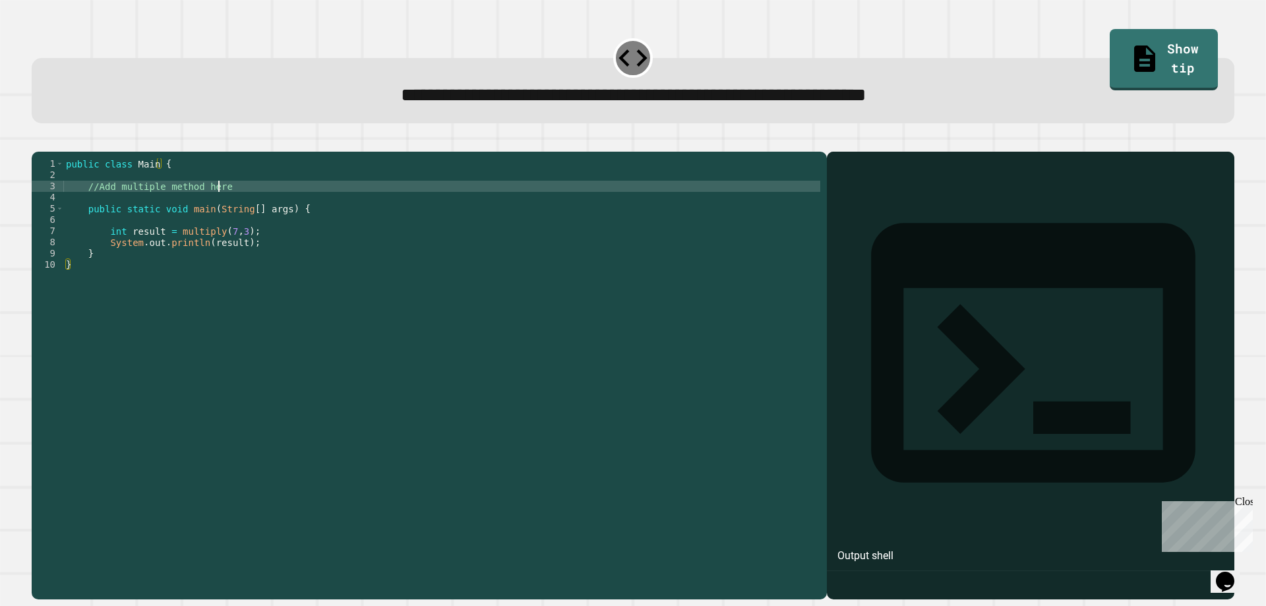
click at [222, 202] on div "public class Main { //Add multiple method here public static void main ( String…" at bounding box center [441, 360] width 757 height 404
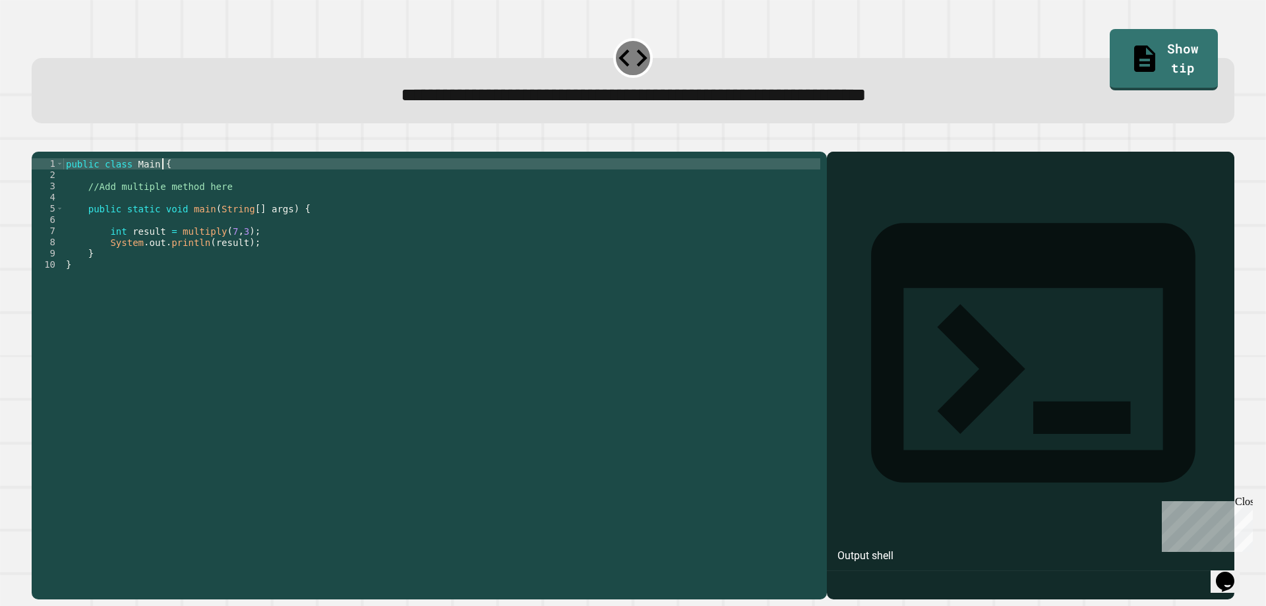
click at [166, 189] on div "public class Main { //Add multiple method here public static void main ( String…" at bounding box center [441, 360] width 757 height 404
click at [166, 226] on div "public class Main { //Add multiple method here public static void main ( String…" at bounding box center [441, 360] width 757 height 404
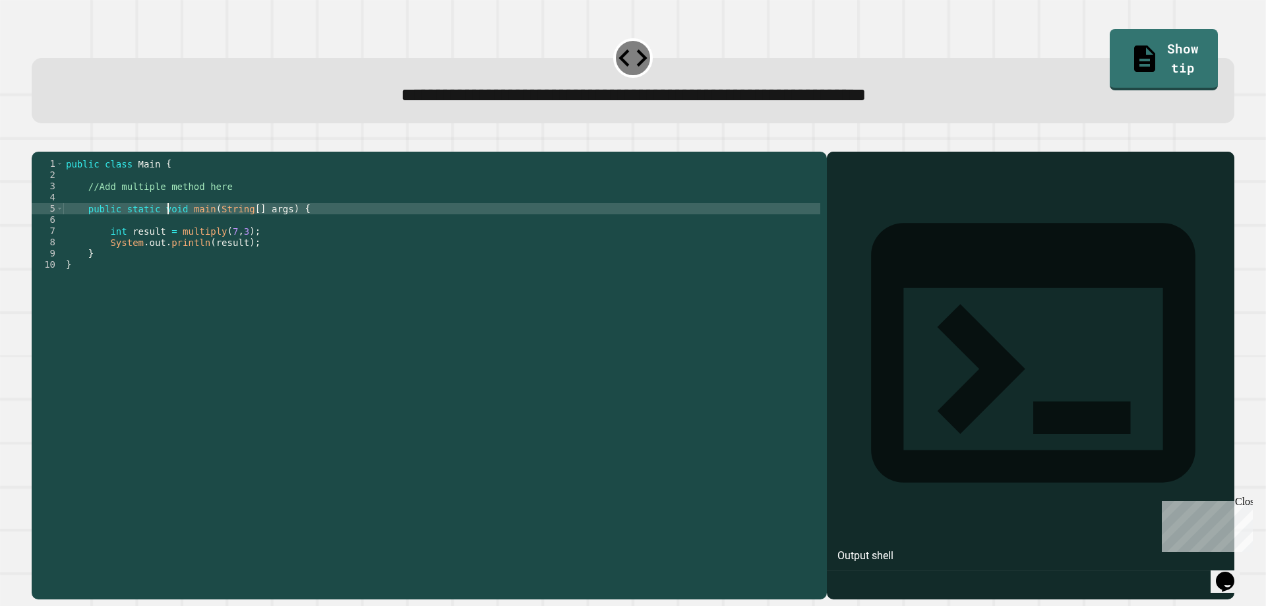
click at [155, 199] on div "public class Main { //Add multiple method here public static void main ( String…" at bounding box center [441, 360] width 757 height 404
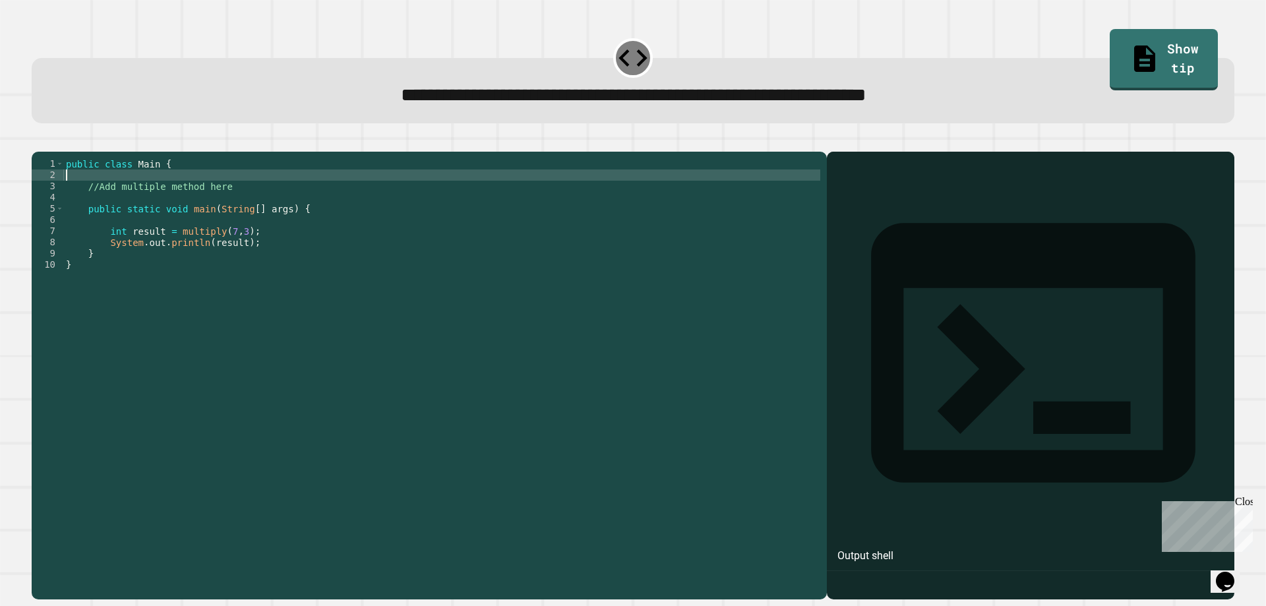
scroll to position [0, 0]
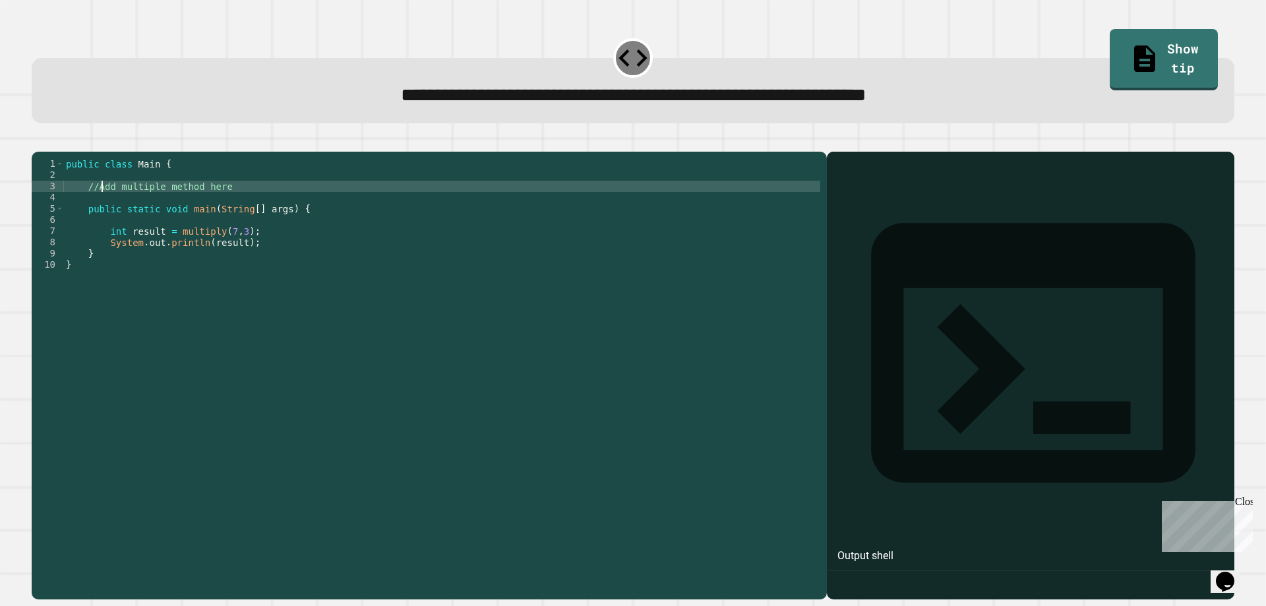
click at [102, 208] on div "public class Main { //Add multiple method here public static void main ( String…" at bounding box center [441, 360] width 757 height 404
click at [100, 189] on div "public class Main { //Add multiple method here public static void main ( String…" at bounding box center [441, 360] width 757 height 404
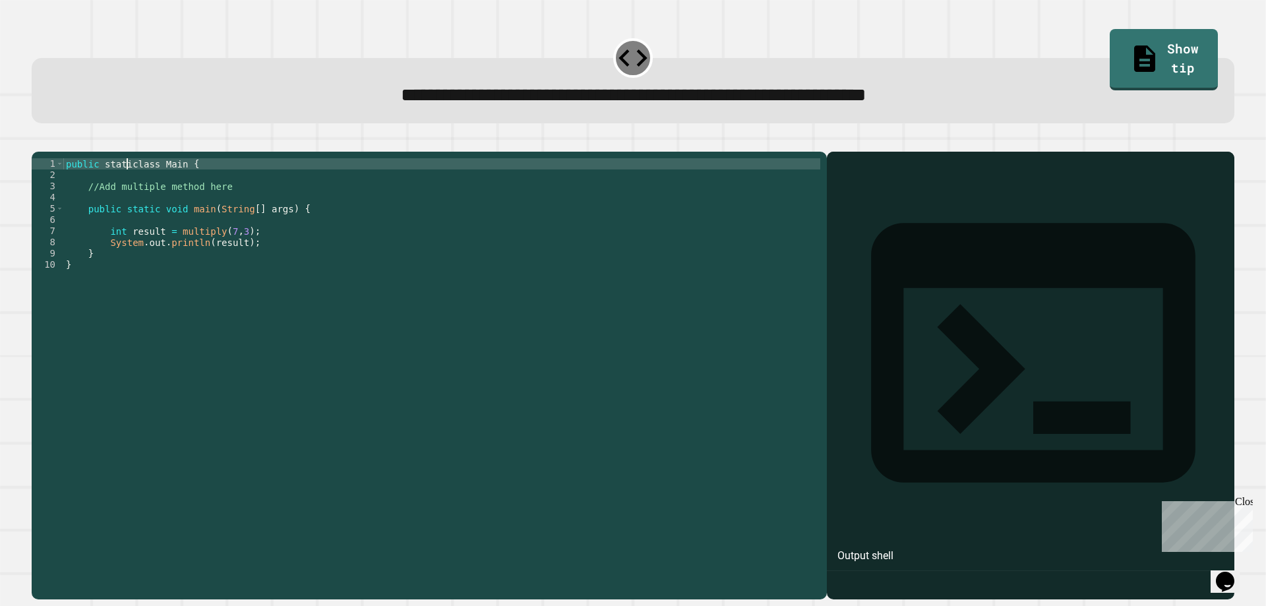
scroll to position [0, 5]
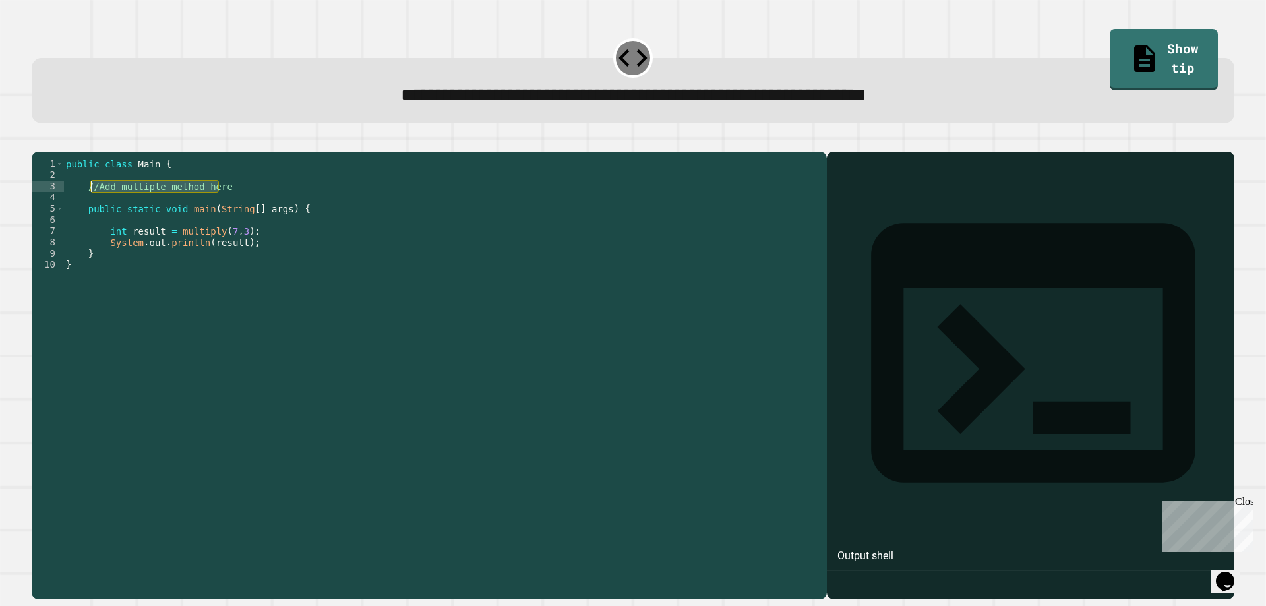
drag, startPoint x: 233, startPoint y: 206, endPoint x: 92, endPoint y: 206, distance: 140.5
click at [92, 206] on div "public class Main { //Add multiple method here public static void main ( String…" at bounding box center [441, 360] width 757 height 404
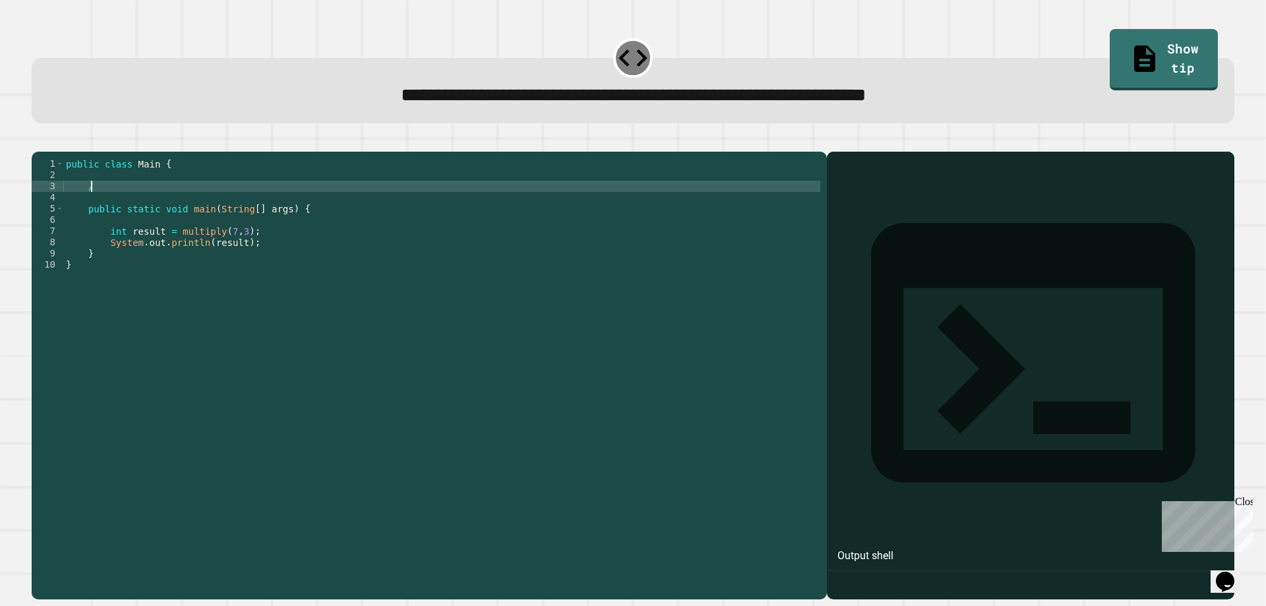
type textarea "*"
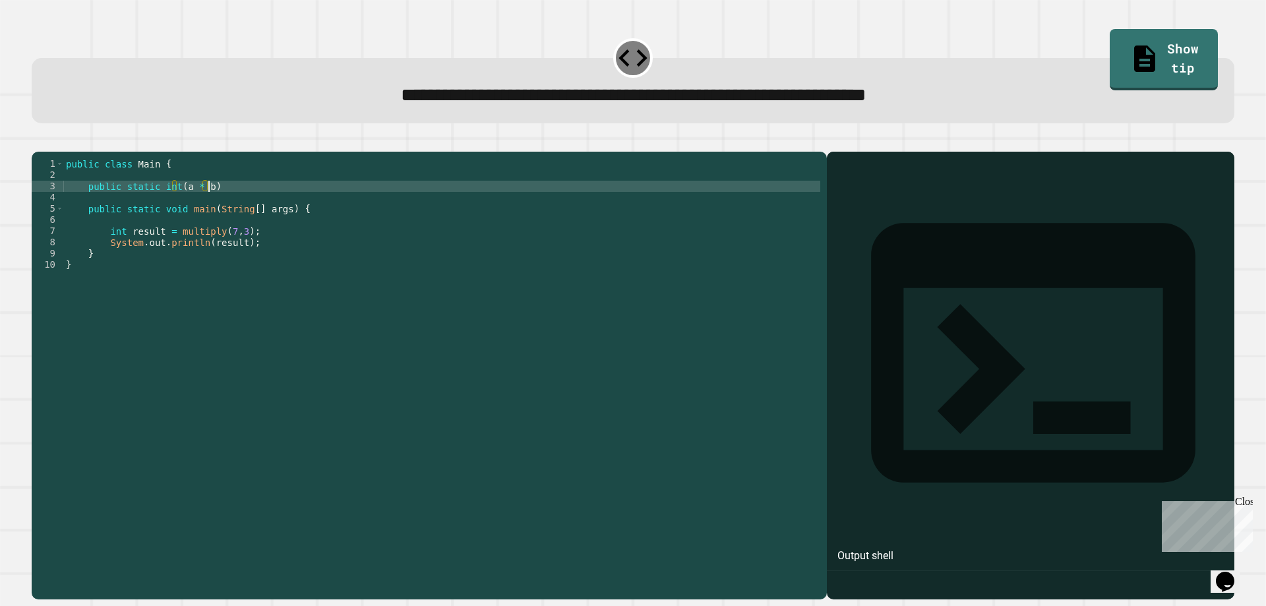
type textarea "**********"
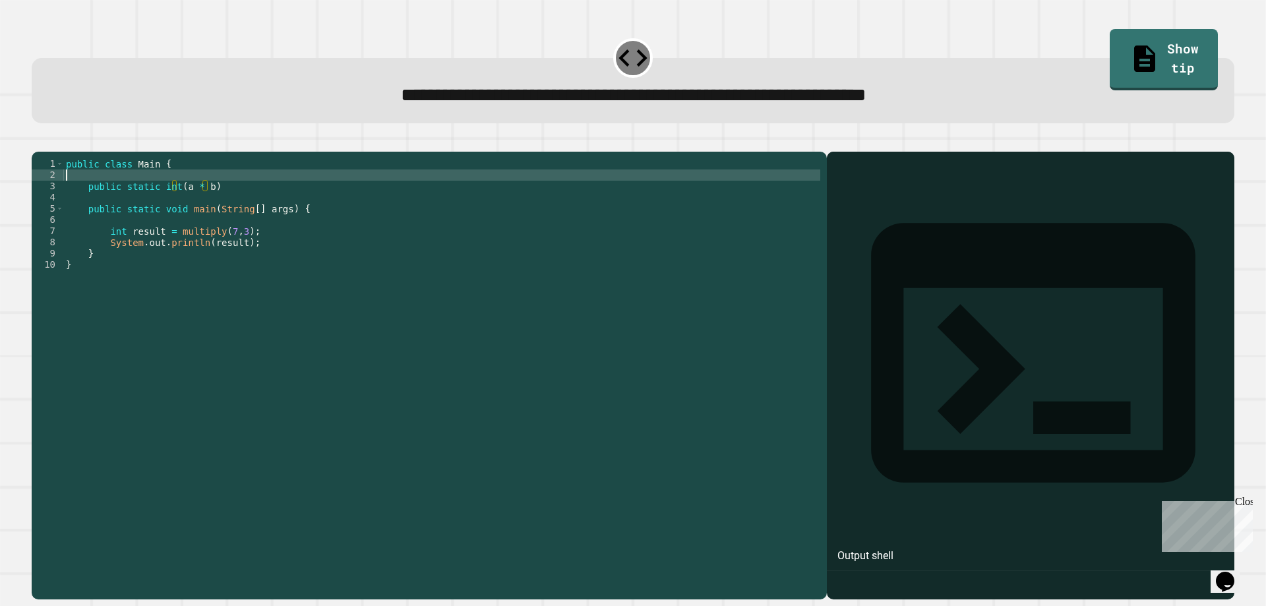
click at [69, 191] on div "public class Main { public static int ( a * b ) public static void main ( Strin…" at bounding box center [441, 360] width 757 height 404
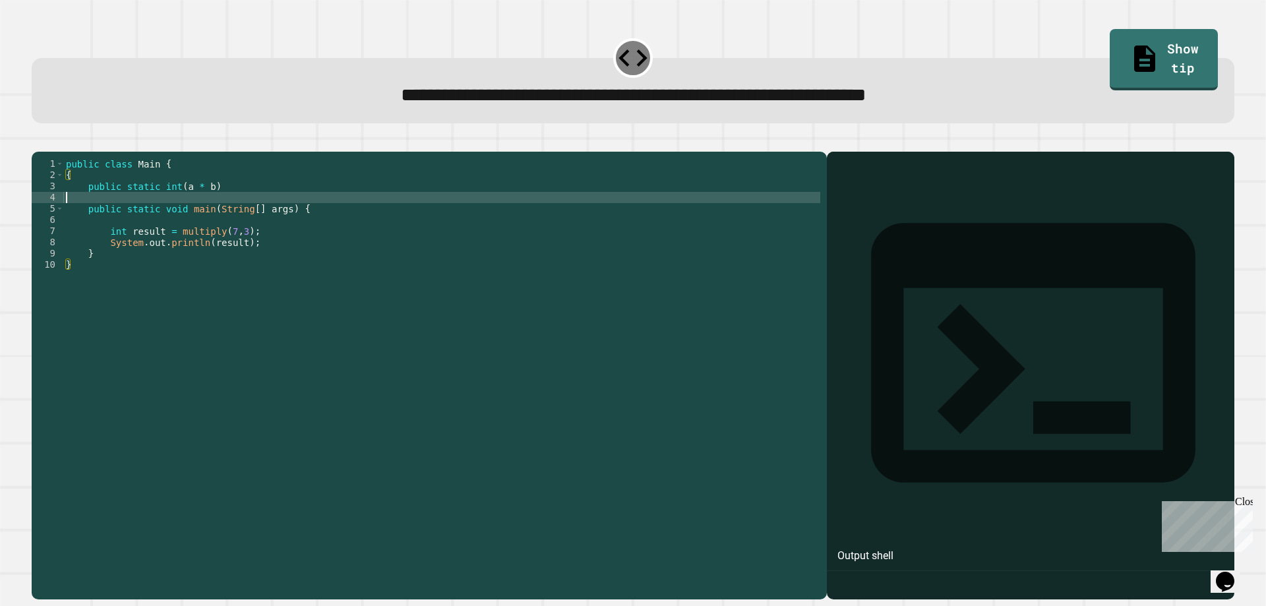
click at [88, 217] on div "public class Main { { public static int ( a * b ) public static void main ( Str…" at bounding box center [441, 360] width 757 height 404
click at [297, 200] on div "public class Main { { public static int ( a * b ) public static void main ( Str…" at bounding box center [441, 360] width 757 height 404
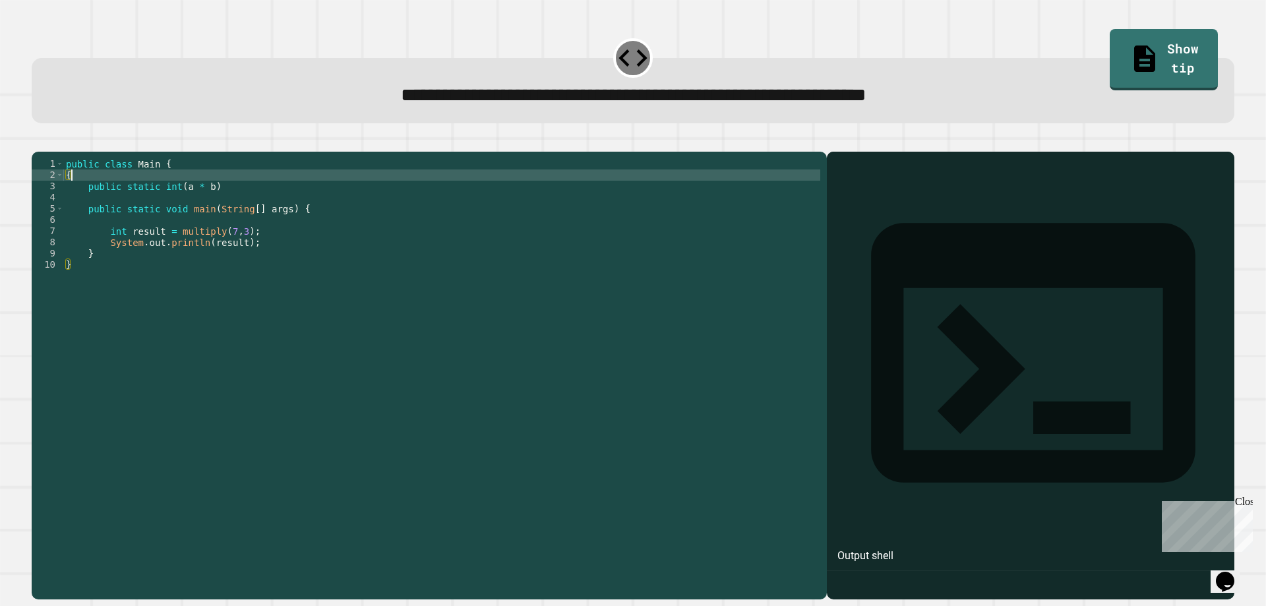
click at [290, 199] on div "public class Main { { public static int ( a * b ) public static void main ( Str…" at bounding box center [441, 360] width 757 height 404
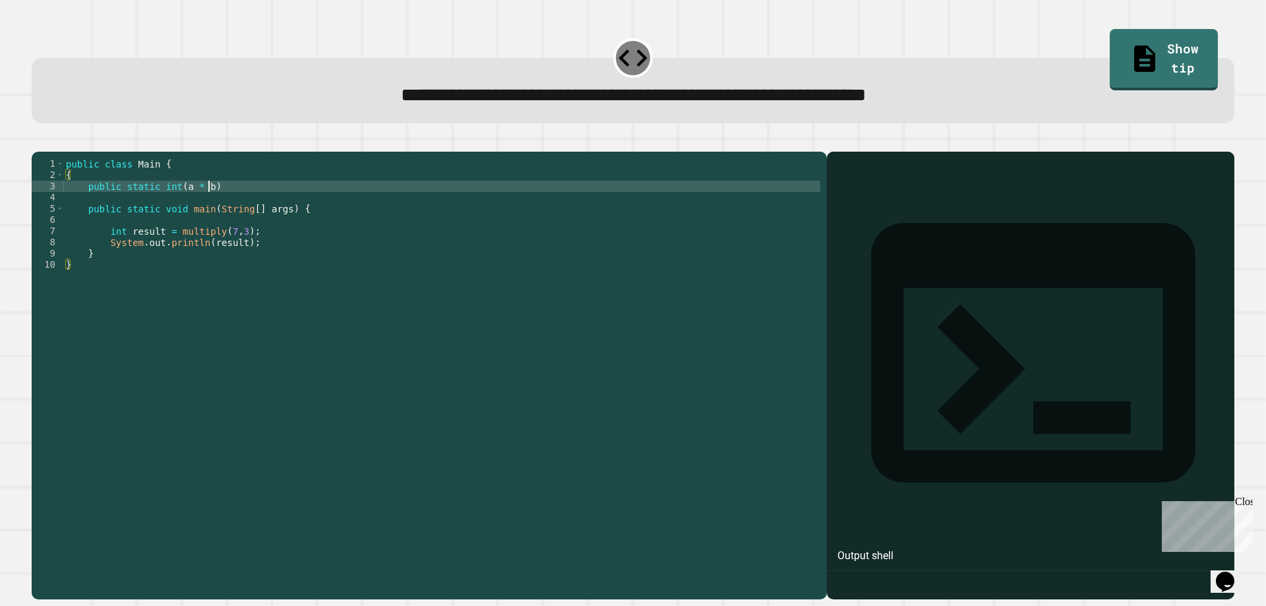
click at [290, 204] on div "public class Main { { public static int ( a * b ) public static void main ( Str…" at bounding box center [441, 360] width 757 height 404
type textarea "**********"
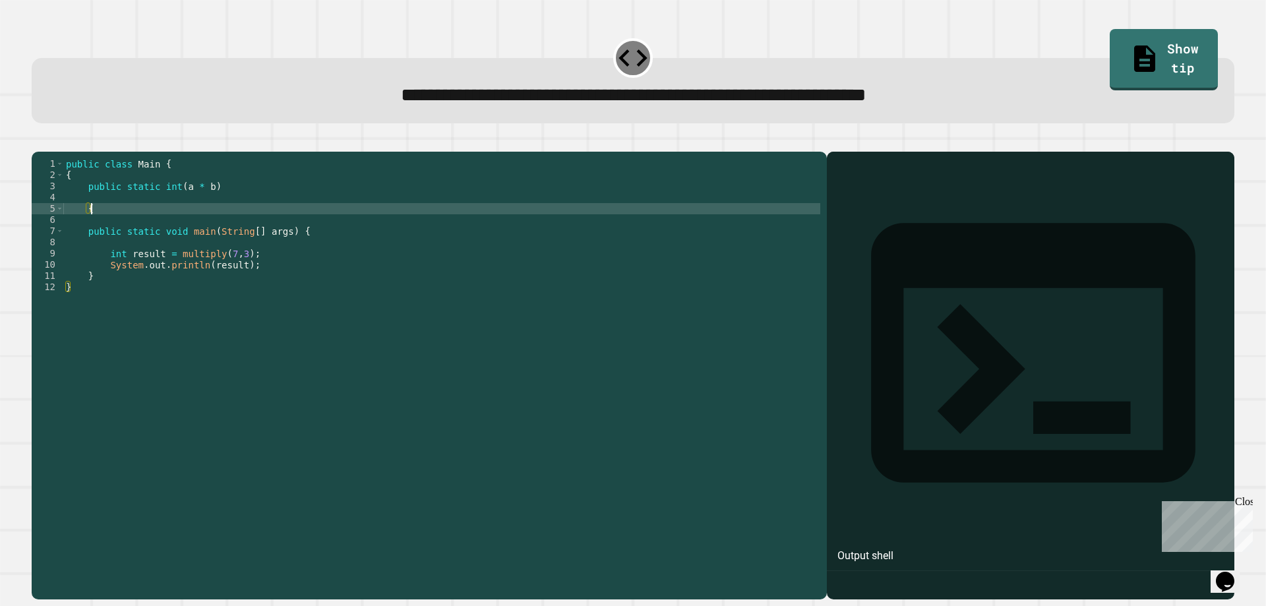
click at [38, 141] on button "button" at bounding box center [38, 141] width 0 height 0
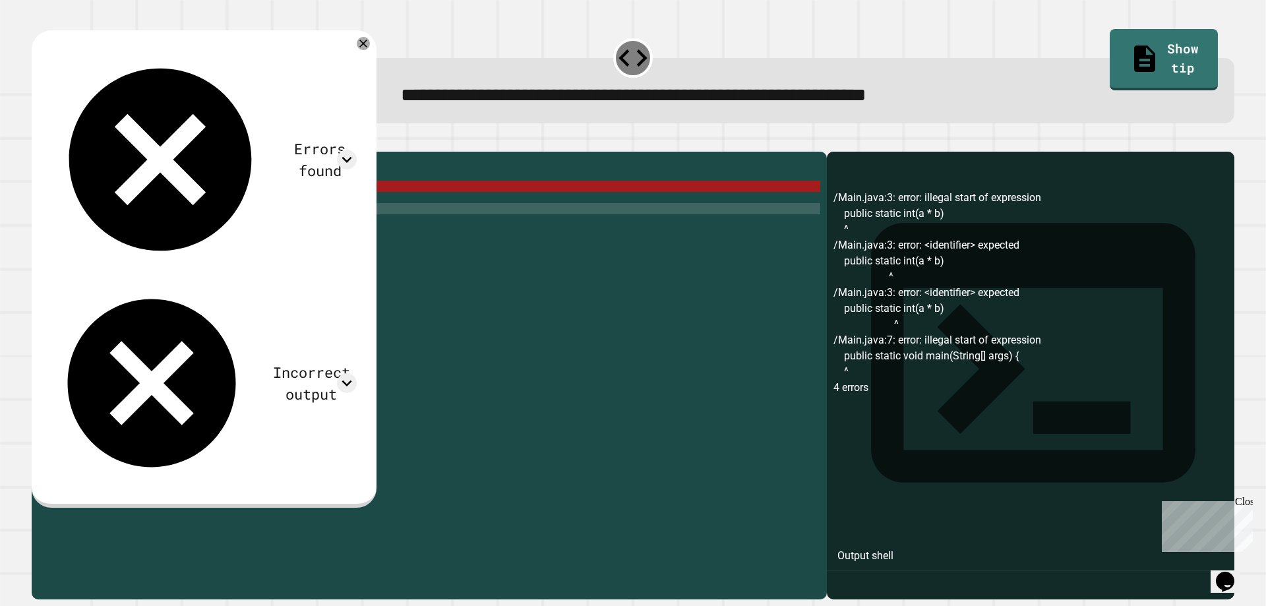
click at [235, 210] on div "public class Main { { public static int ( a * b ) { public static void main ( S…" at bounding box center [441, 360] width 757 height 404
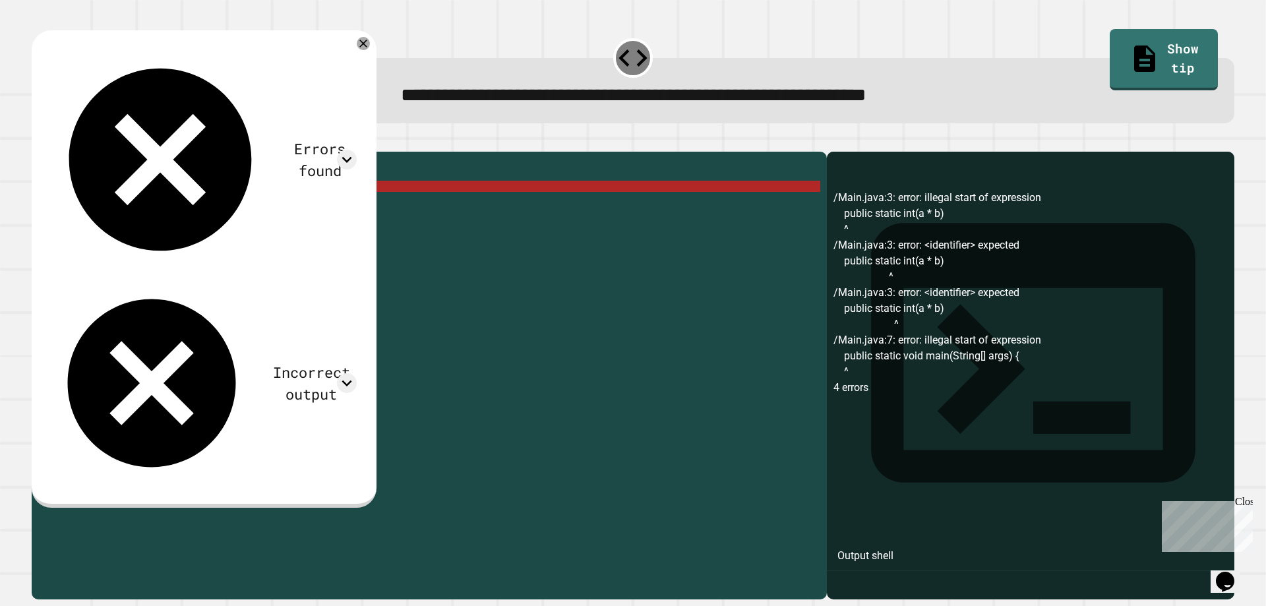
scroll to position [0, 9]
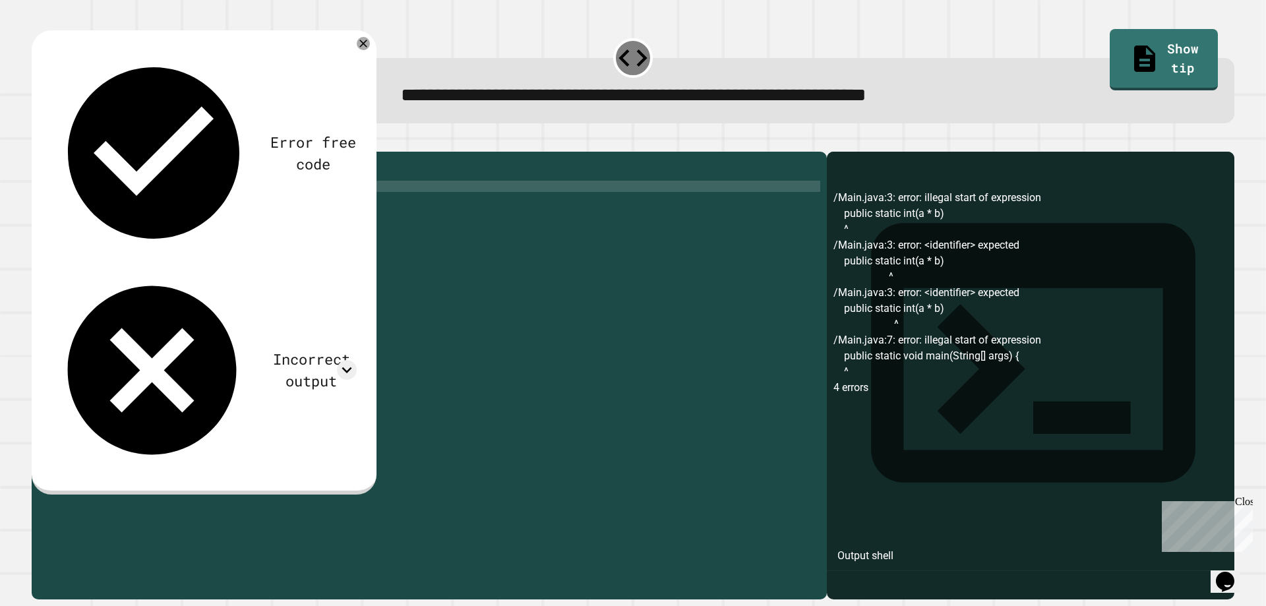
click at [38, 141] on icon "button" at bounding box center [38, 141] width 0 height 0
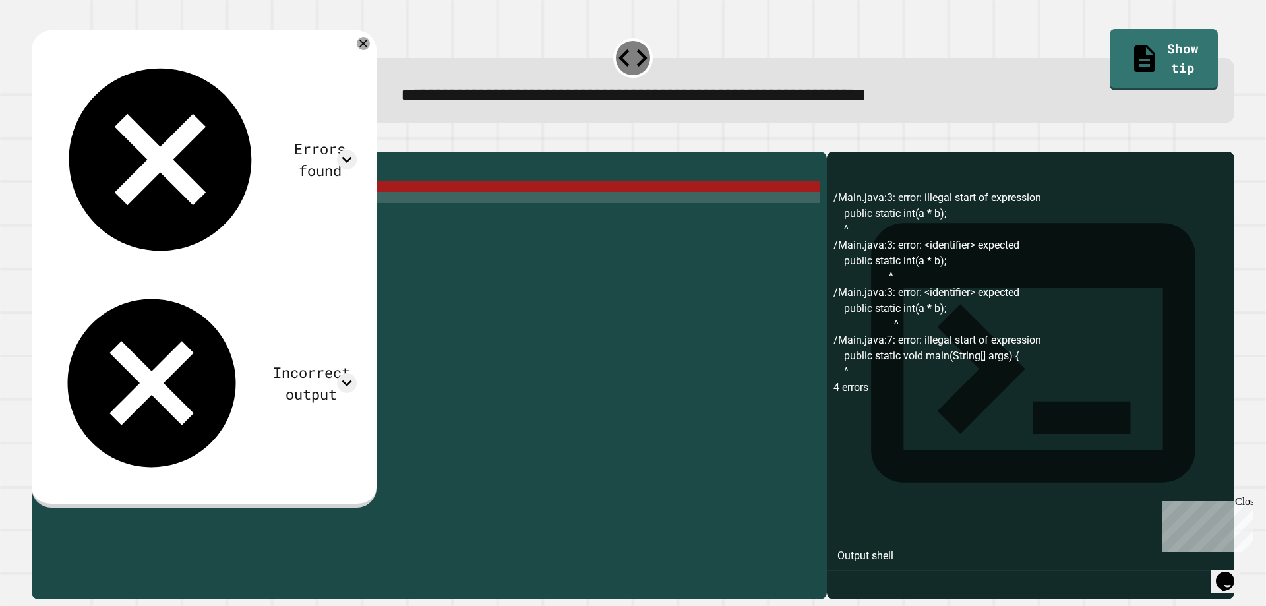
click at [89, 212] on div "public class Main { { public static int ( a * b ) ; { public static void main (…" at bounding box center [441, 360] width 757 height 404
click at [88, 210] on div "public class Main { { public static int ( a * b ) ; { public static void main (…" at bounding box center [441, 360] width 757 height 404
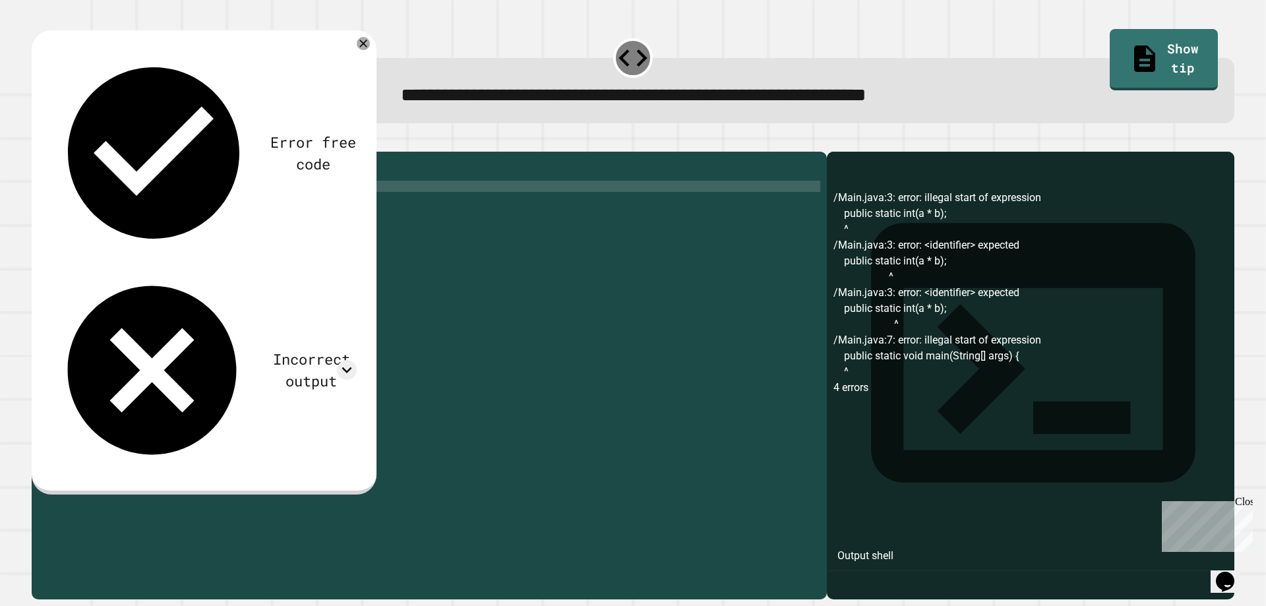
scroll to position [0, 0]
click at [51, 150] on icon "button" at bounding box center [47, 148] width 7 height 9
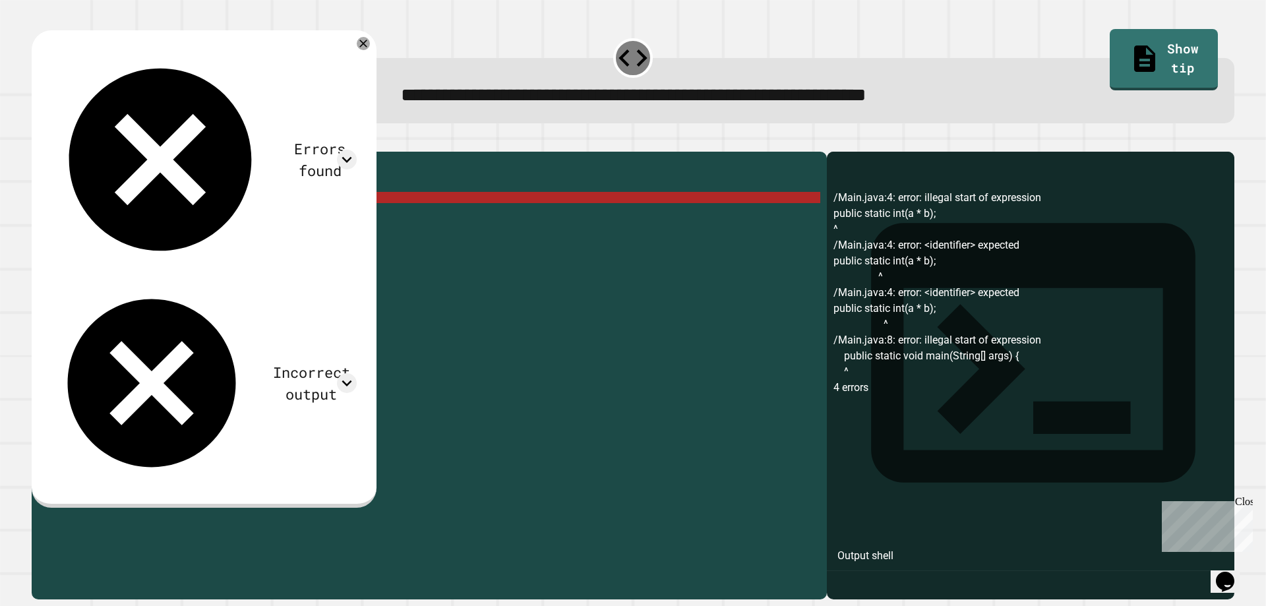
click at [174, 218] on div "public class Main { { public static int ( a * b ) ; { public static void main (…" at bounding box center [441, 360] width 757 height 404
click at [143, 218] on div "public class Main { { public static int ( a * b ) ; { public static void main (…" at bounding box center [441, 360] width 757 height 404
click at [125, 218] on div "public class Main { { public static int ( a * b ) ; { public static void main (…" at bounding box center [441, 360] width 757 height 404
click at [113, 218] on div "public class Main { { public static int ( a * b ) ; { public static void main (…" at bounding box center [441, 360] width 757 height 404
click at [109, 218] on div "public class Main { { public static int ( a * b ) ; { public static void main (…" at bounding box center [441, 360] width 757 height 404
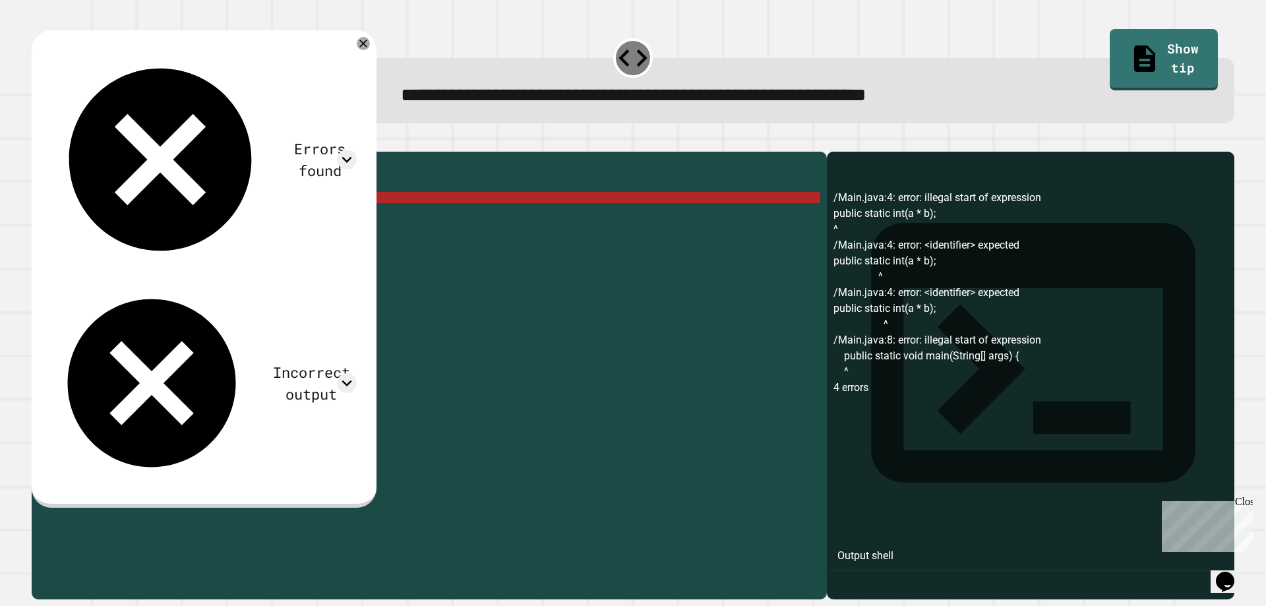
click at [104, 218] on div "public class Main { { public static int ( a * b ) ; { public static void main (…" at bounding box center [441, 360] width 757 height 404
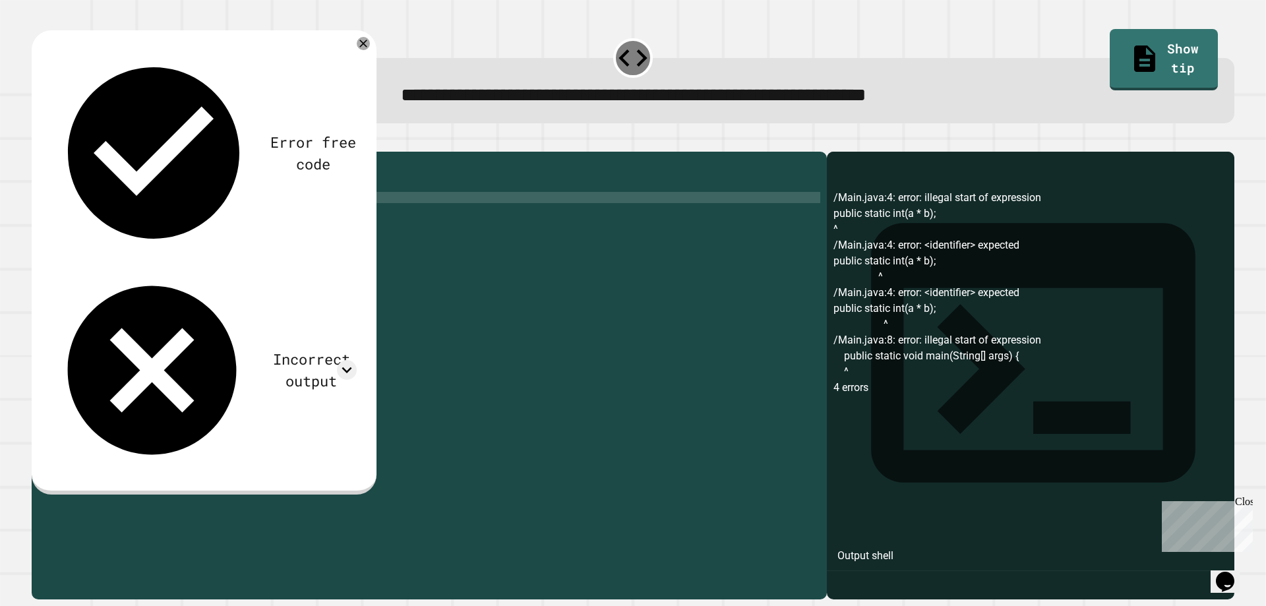
click at [125, 218] on div "public class Main { { publicstatic int ( a * b ) ; { public static void main ( …" at bounding box center [441, 360] width 757 height 404
click at [99, 218] on div "public class Main { { publicstatic int ( a * b ) ; { public static void main ( …" at bounding box center [441, 360] width 757 height 404
click at [158, 215] on div "public class Main { { public static int ( a * b ) ; { public static void main (…" at bounding box center [441, 360] width 757 height 404
click at [180, 217] on div "public class Main { { public static int ( a * b ) ; { public static void main (…" at bounding box center [441, 360] width 757 height 404
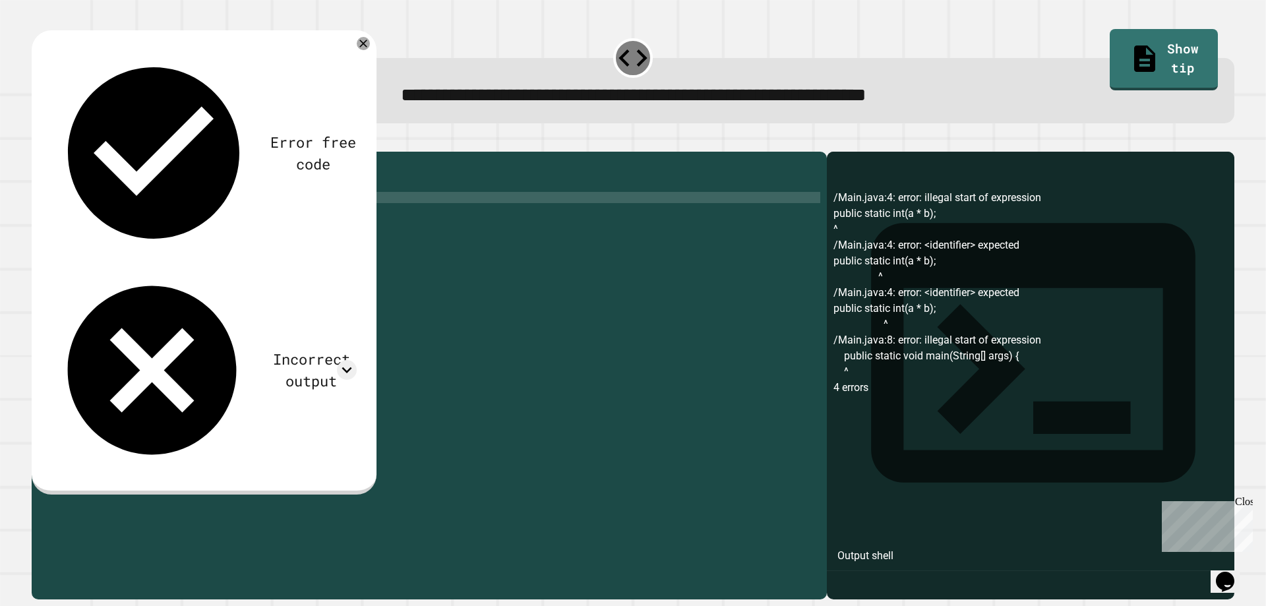
click at [139, 221] on div "public class Main { { public static int ( a * b ) ; { public static void main (…" at bounding box center [441, 360] width 757 height 404
click at [88, 220] on div "public class Main { { public static int ( a * b ) ; { public static void main (…" at bounding box center [441, 360] width 757 height 404
click at [73, 218] on div "public class Main { { public static int ( a * b ) ; { public static void main (…" at bounding box center [441, 360] width 757 height 404
click at [70, 217] on div "public class Main { { public static int ( a * b ) ; { public static void main (…" at bounding box center [441, 360] width 757 height 404
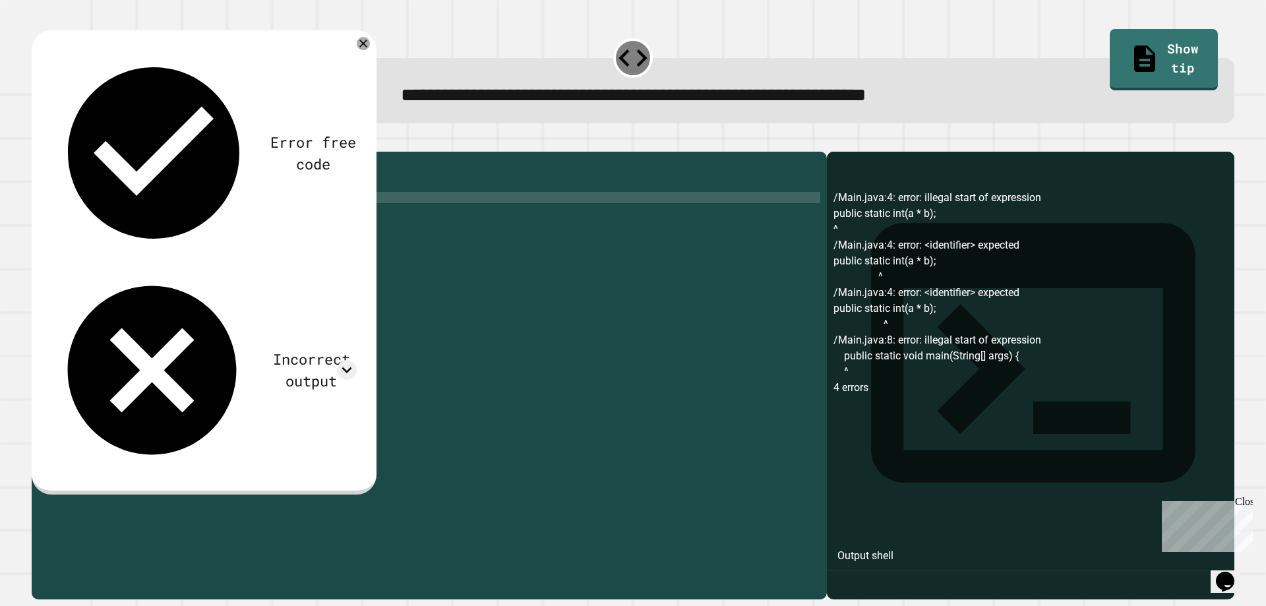
click at [152, 217] on div "public class Main { { Public static int ( a * b ) ; { public static void main (…" at bounding box center [441, 360] width 757 height 404
click at [74, 219] on div "public class Main { { Public static int ( a * b ) ; { public static void main (…" at bounding box center [441, 360] width 757 height 404
click at [73, 218] on div "public class Main { { Public static int ( a * b ) ; { public static void main (…" at bounding box center [441, 360] width 757 height 404
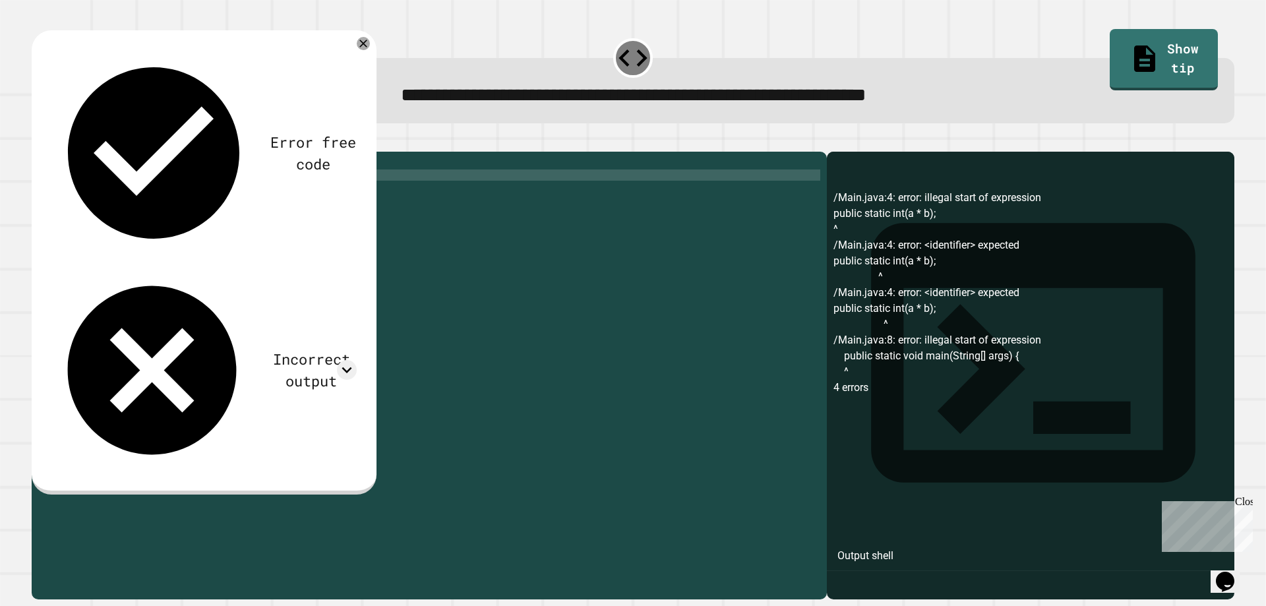
drag, startPoint x: 73, startPoint y: 197, endPoint x: 72, endPoint y: 206, distance: 9.3
click at [72, 202] on div "public class Main { { public static int ( a * b ) ; { public static void main (…" at bounding box center [441, 360] width 757 height 404
type textarea "*"
click at [72, 206] on div "public class Main { { public static int ( a * b ) ; { public static void main (…" at bounding box center [441, 348] width 757 height 381
click at [38, 141] on icon "button" at bounding box center [38, 141] width 0 height 0
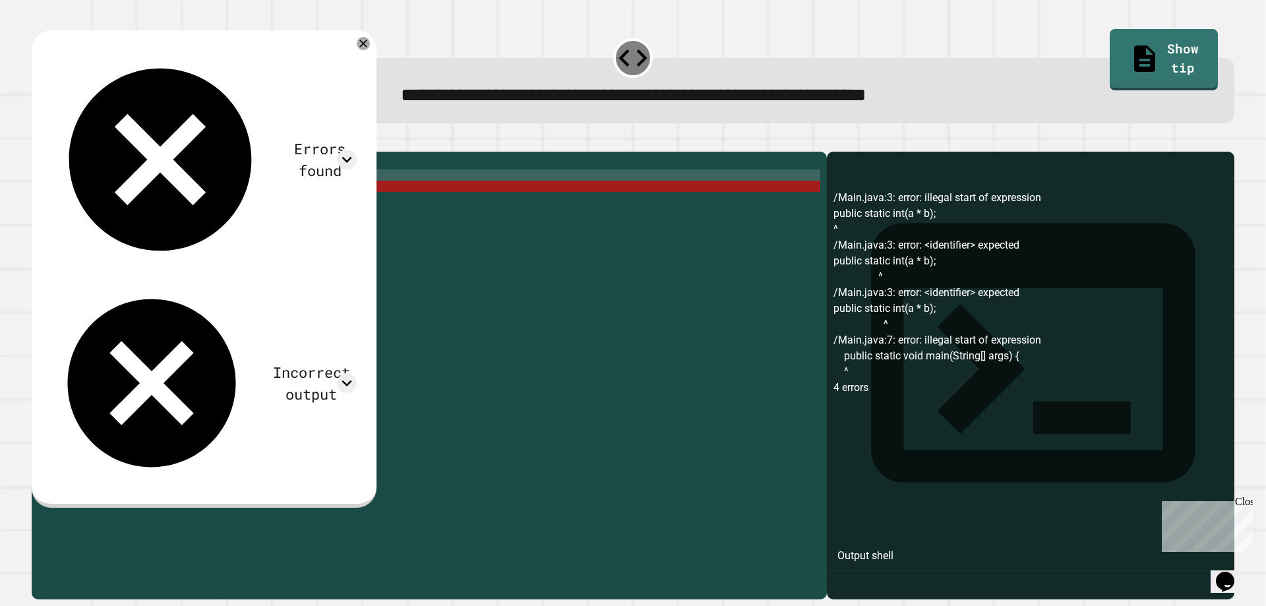
click at [82, 236] on div "public class Main { { public static int ( a * b ) ; { public static void main (…" at bounding box center [441, 360] width 757 height 404
click at [100, 210] on div "public class Main { { public static int ( a * b ) ; { public static void main (…" at bounding box center [441, 360] width 757 height 404
click at [125, 207] on div "public class Main { { public static int ( a * b ) ; { public static void main (…" at bounding box center [441, 360] width 757 height 404
click at [149, 210] on div "public class Main { { public static int ( a * b ) ; { public static void main (…" at bounding box center [441, 360] width 757 height 404
click at [158, 208] on div "public class Main { { public static int ( a * b ) ; { public static void main (…" at bounding box center [441, 360] width 757 height 404
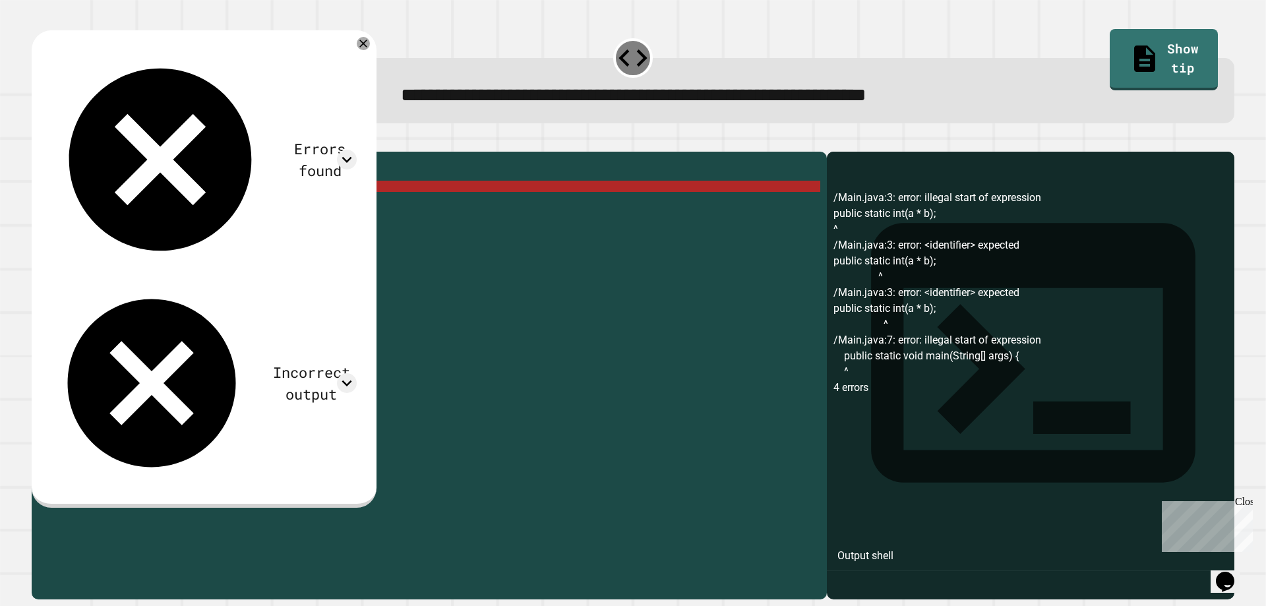
click at [150, 201] on div "public class Main { { public static int ( a * b ) ; { public static void main (…" at bounding box center [441, 360] width 757 height 404
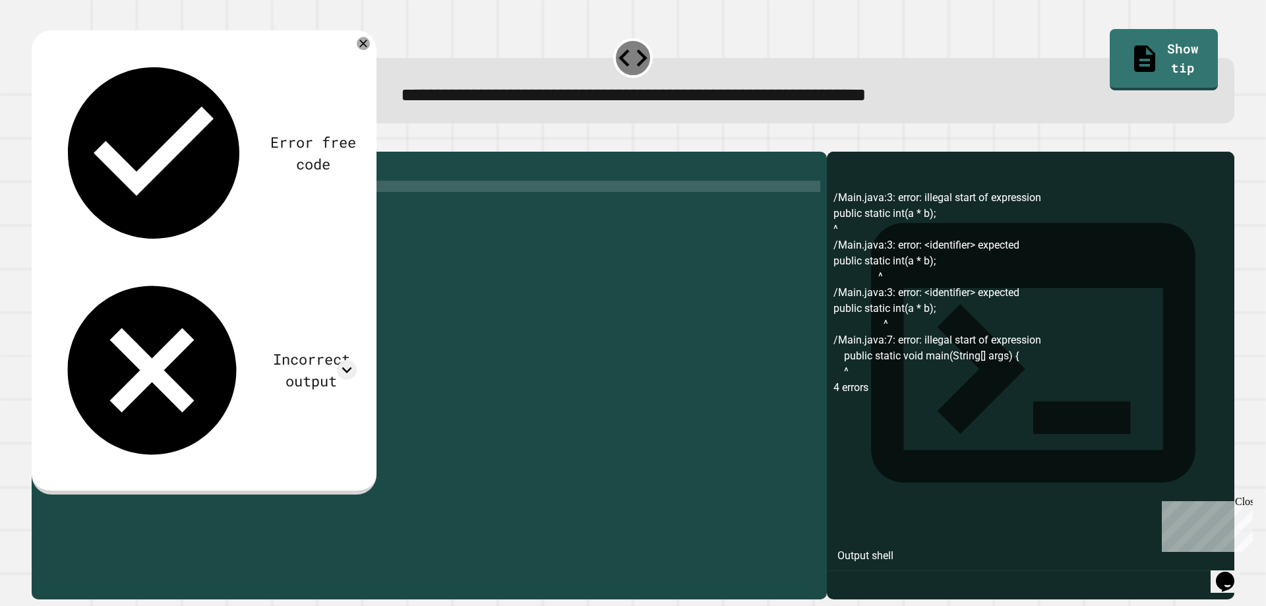
scroll to position [0, 9]
click at [38, 141] on icon "button" at bounding box center [38, 141] width 0 height 0
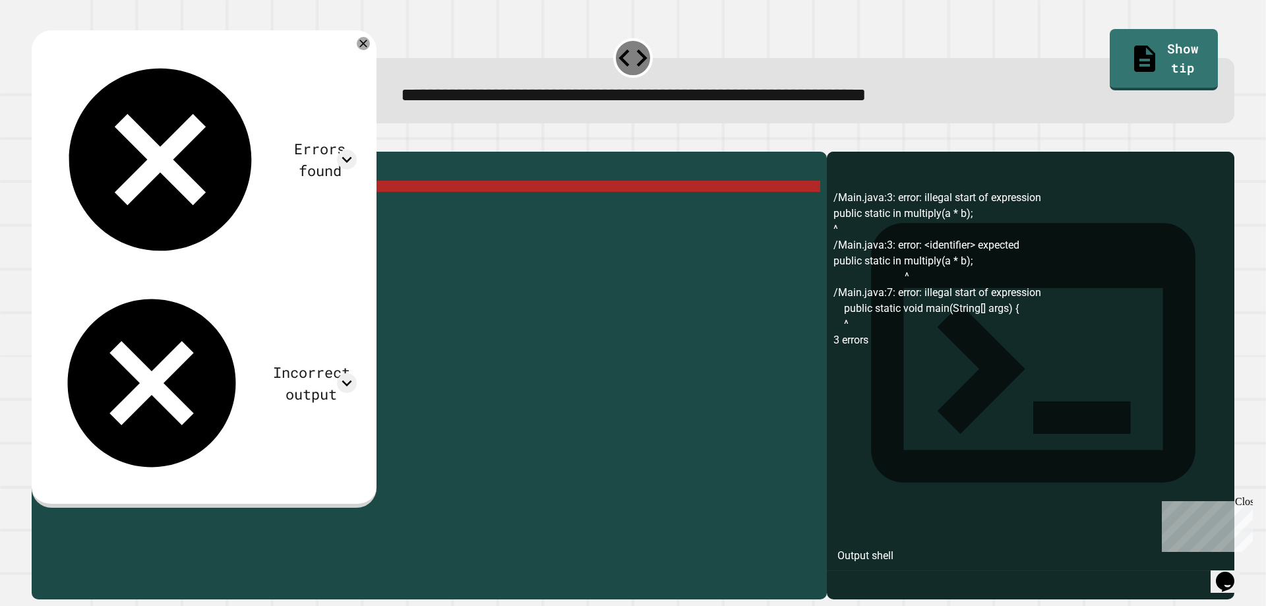
click at [193, 207] on div "public class Main { { public static in multiply ( a * b ) ; { public static voi…" at bounding box center [441, 360] width 757 height 404
click at [148, 208] on div "public class Main { { public static in multiply ( a * b ) ; { public static voi…" at bounding box center [441, 360] width 757 height 404
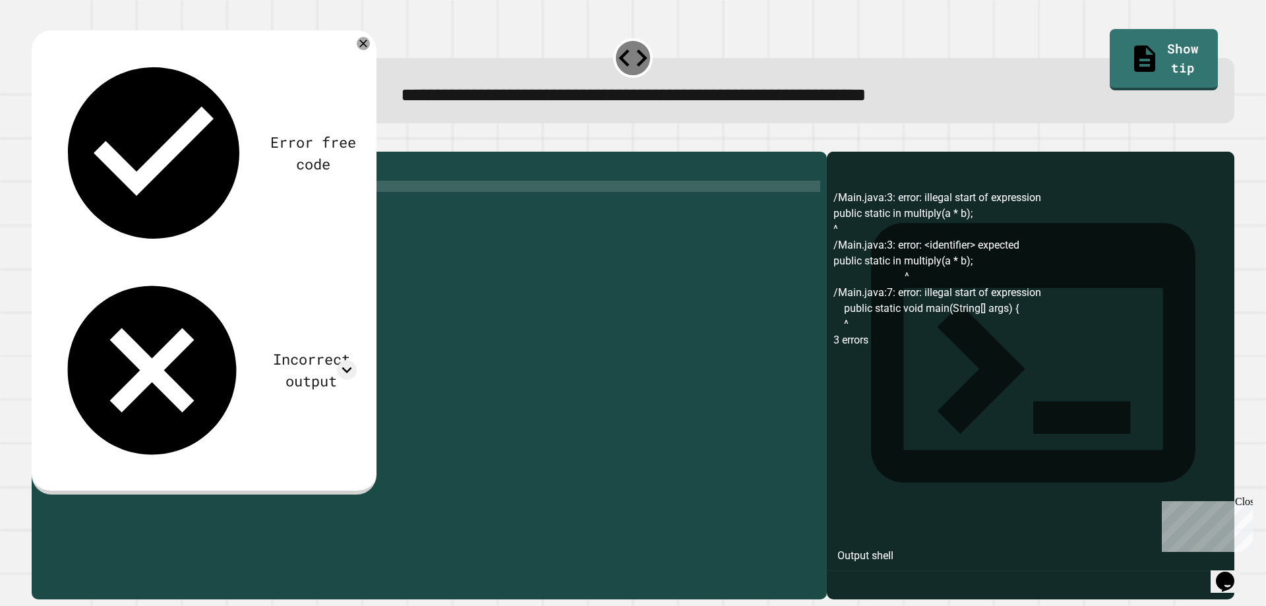
scroll to position [0, 6]
click at [51, 150] on icon "button" at bounding box center [47, 148] width 7 height 9
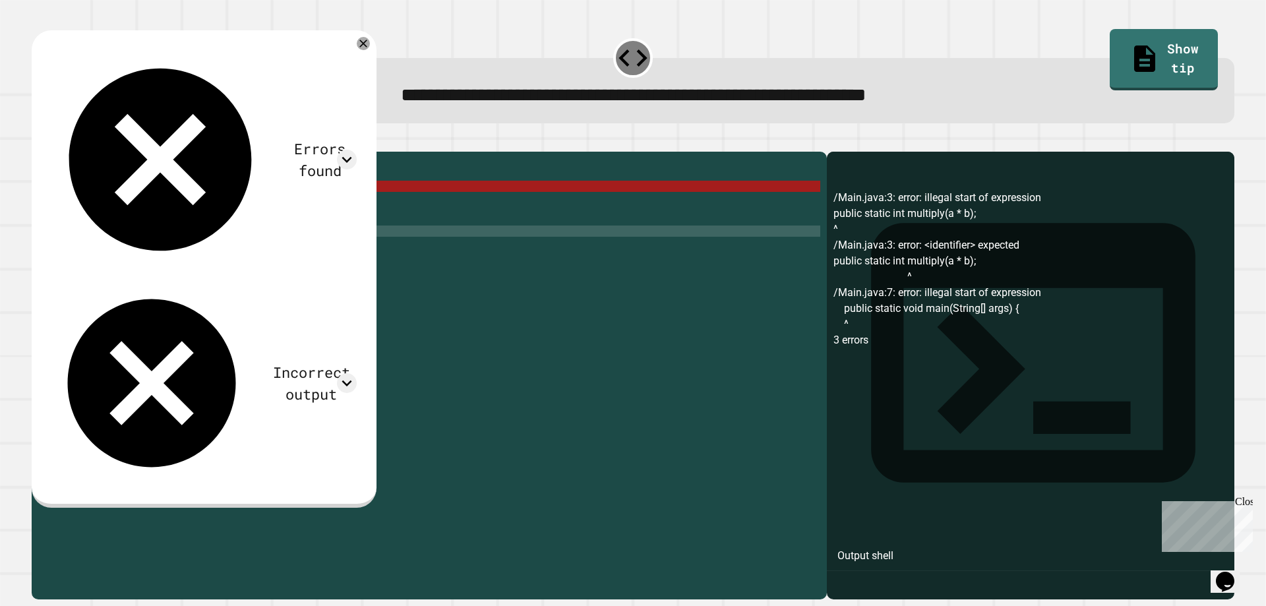
click at [94, 248] on div "public class Main { { public static int multiply ( a * b ) ; { public static vo…" at bounding box center [441, 360] width 757 height 404
click at [90, 253] on div "public class Main { { public static int multiply ( a * b ) ; { public static vo…" at bounding box center [441, 360] width 757 height 404
click at [105, 221] on div "public class Main { { public static int multiply ( a * b ) ; { public static vo…" at bounding box center [441, 360] width 757 height 404
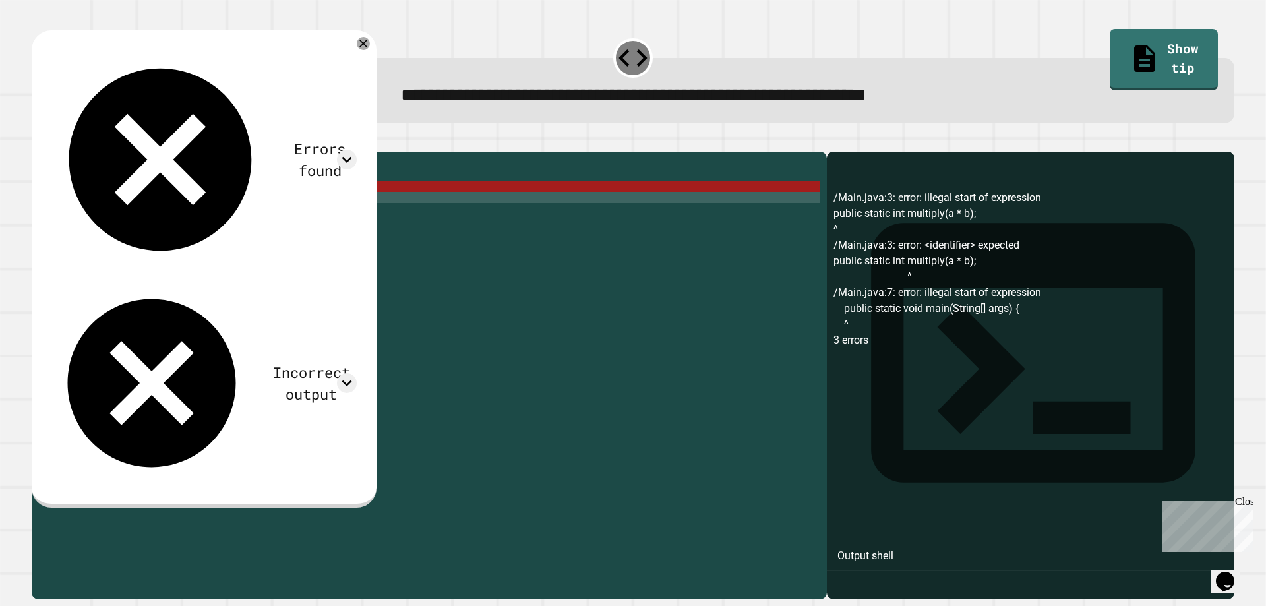
scroll to position [0, 1]
click at [103, 227] on div "public class Main { { public static int multiply ( a * b ) ; { public static vo…" at bounding box center [441, 360] width 757 height 404
type textarea "*"
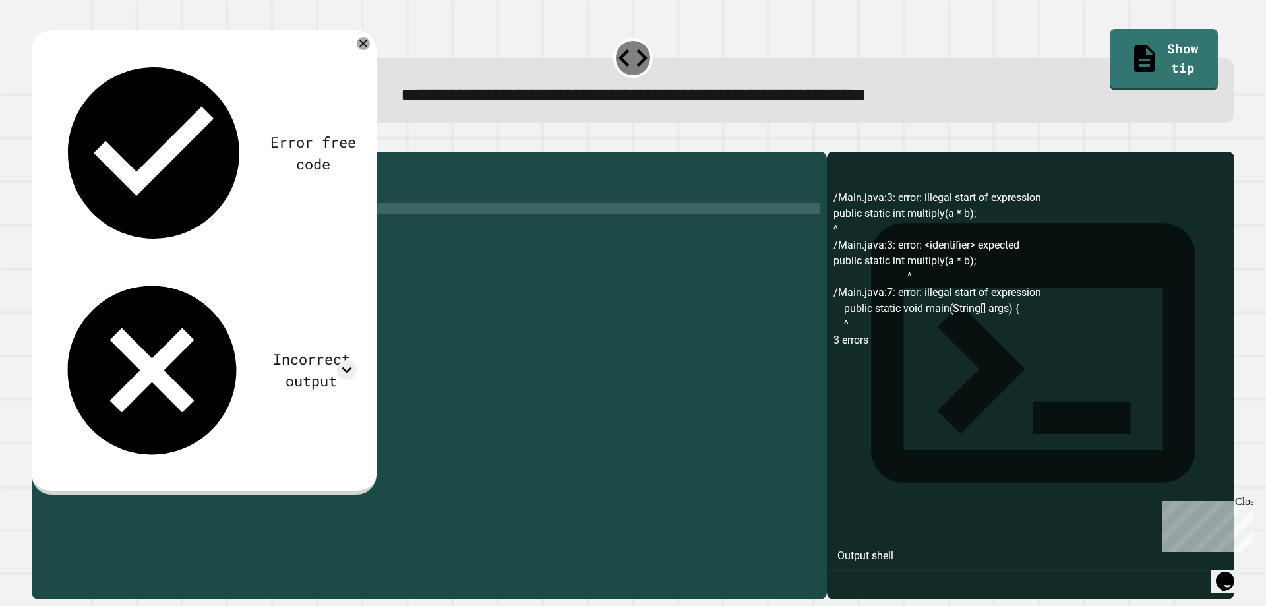
click at [77, 197] on div "public class Main { { public static int multiply ( a * b ) ; public static void…" at bounding box center [441, 360] width 757 height 404
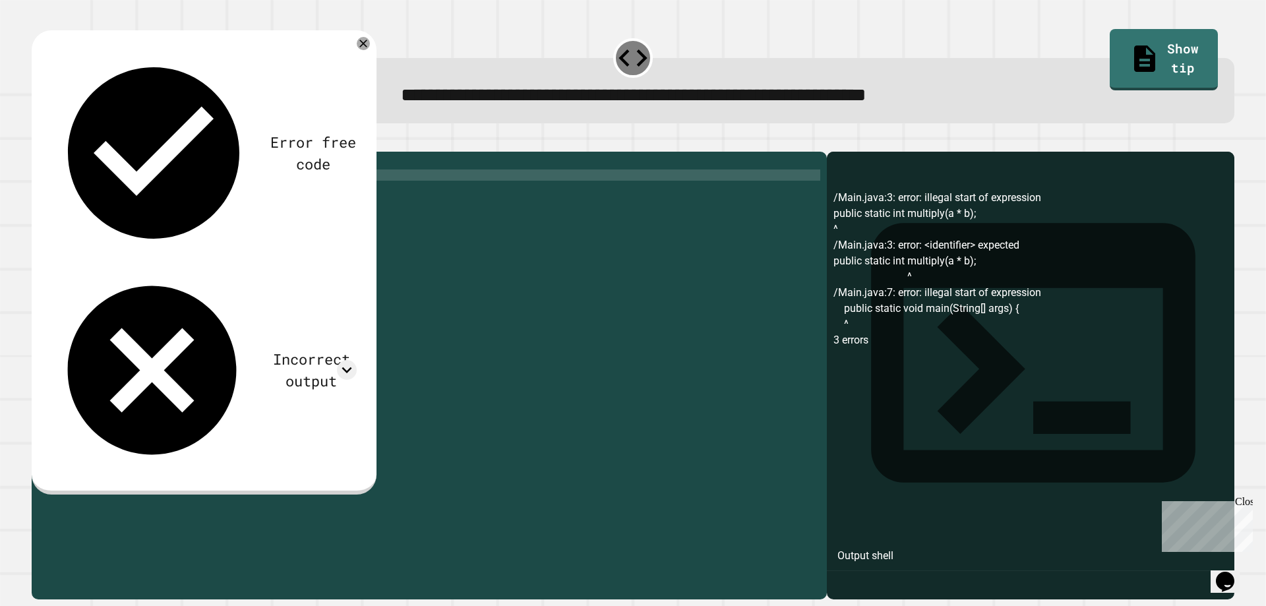
scroll to position [0, 0]
type textarea "*"
